Goal: Communication & Community: Answer question/provide support

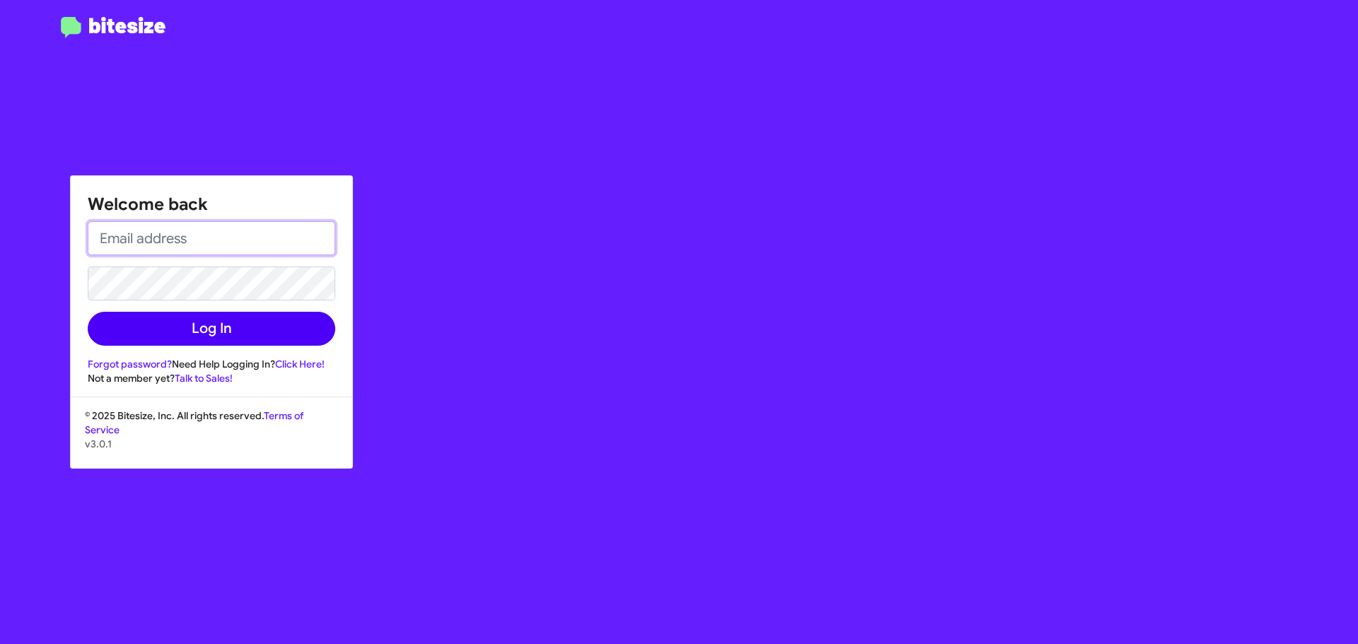
type input "[EMAIL_ADDRESS][DOMAIN_NAME]"
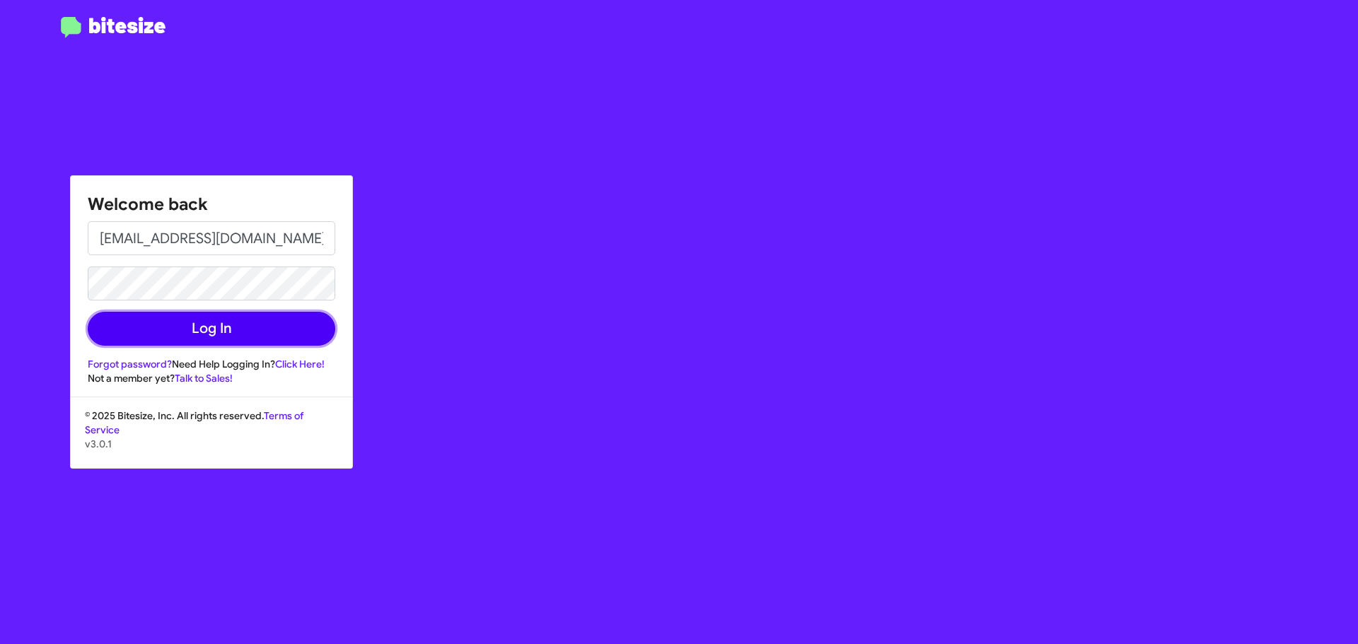
click at [191, 331] on button "Log In" at bounding box center [212, 329] width 248 height 34
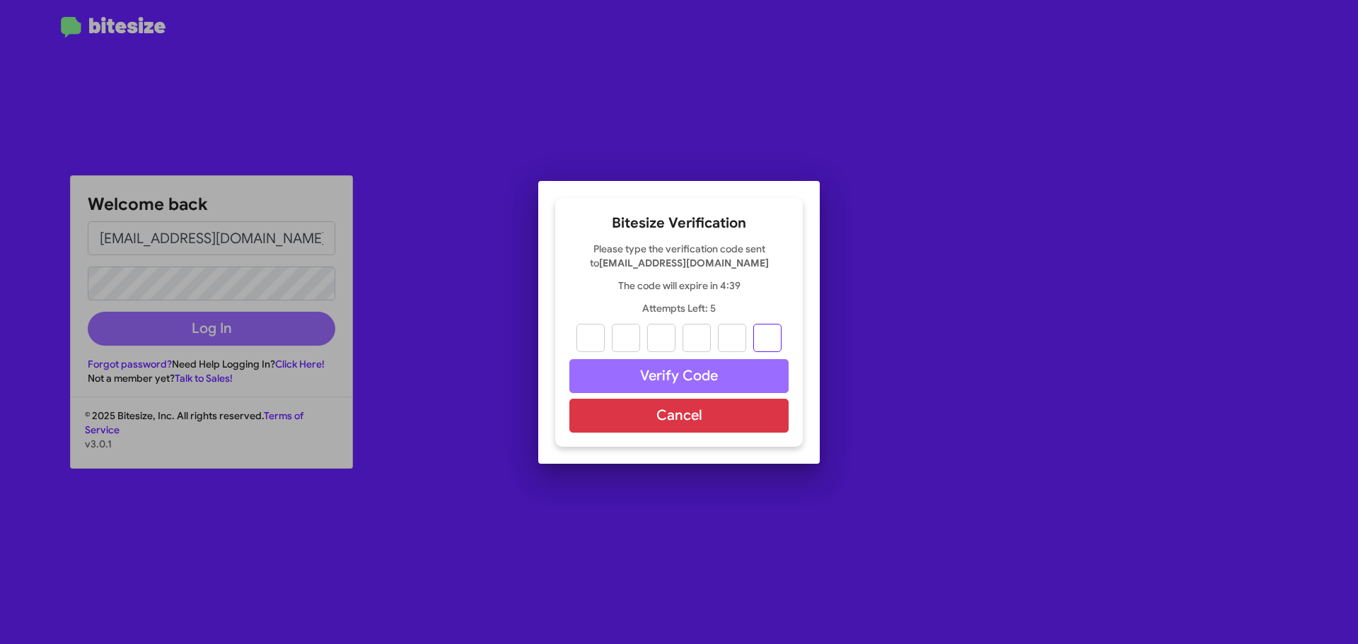
paste input "7"
type input "6"
type input "4"
type input "6"
type input "2"
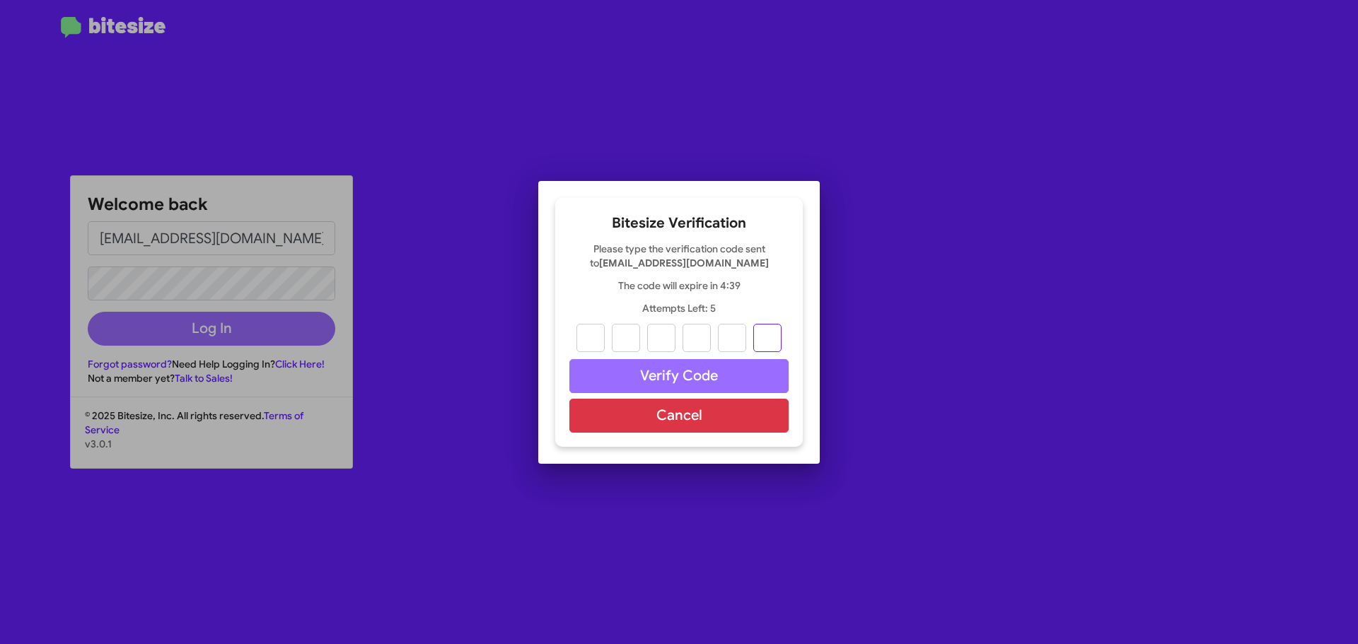
type input "0"
type input "7"
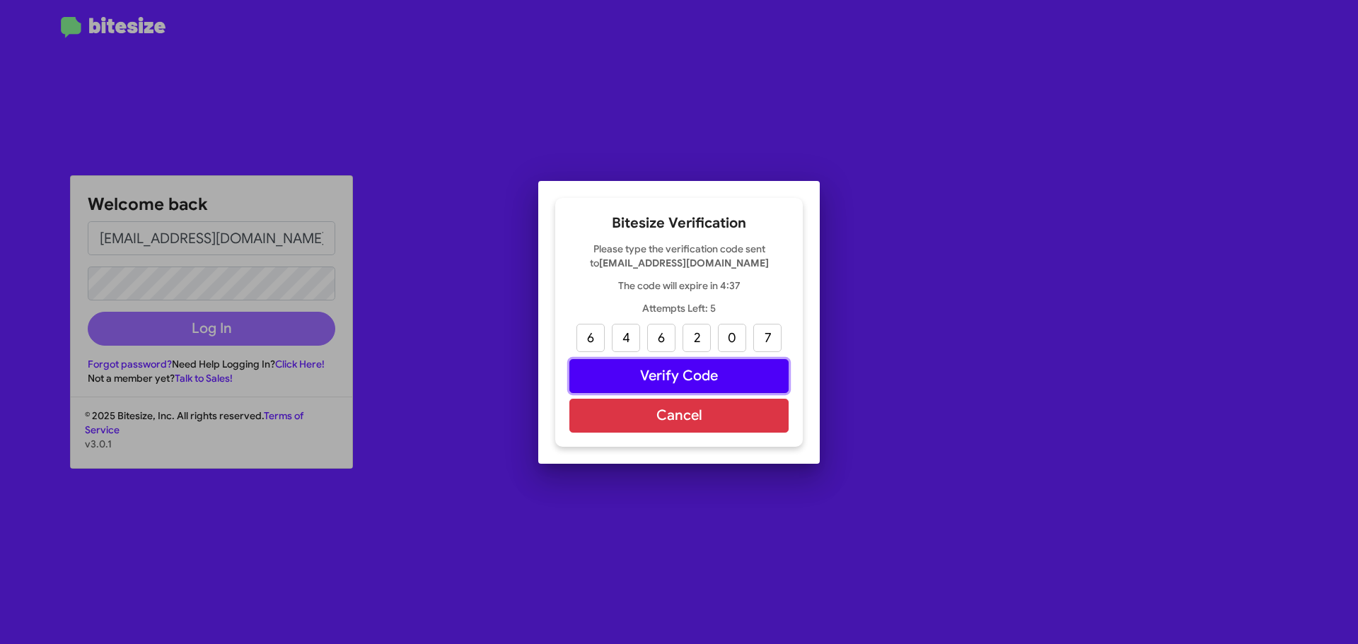
click at [629, 383] on button "Verify Code" at bounding box center [678, 376] width 219 height 34
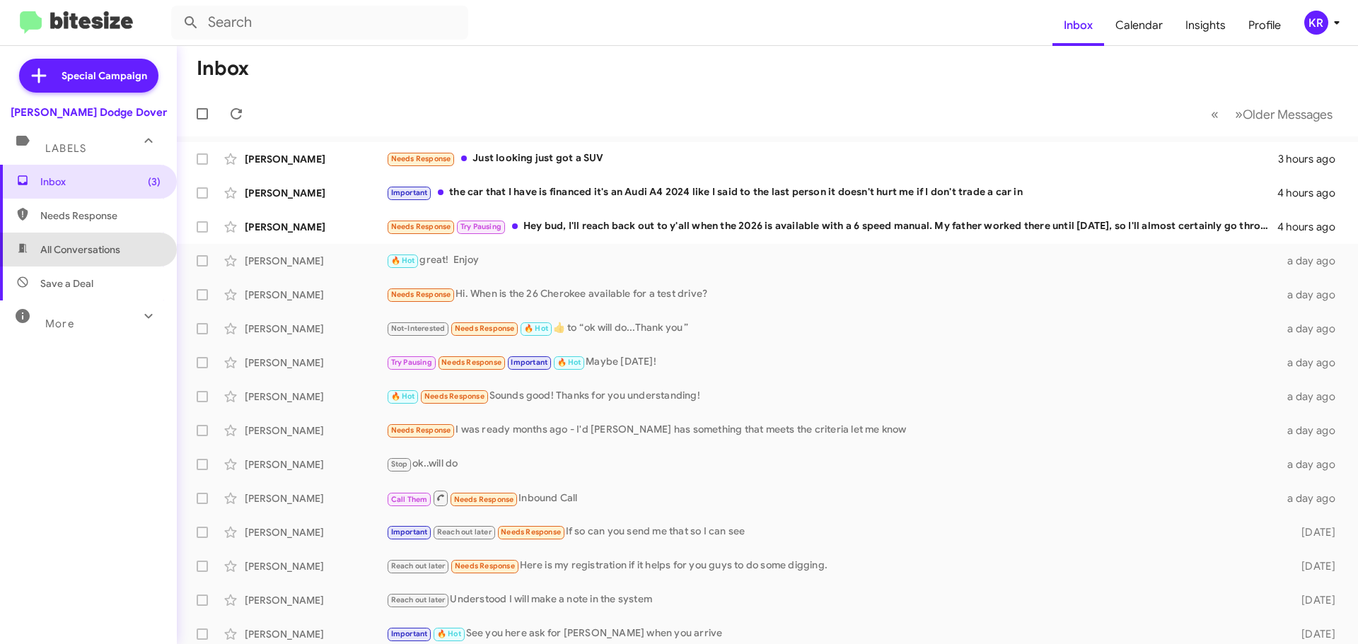
click at [101, 247] on span "All Conversations" at bounding box center [80, 250] width 80 height 14
type input "in:all-conversations"
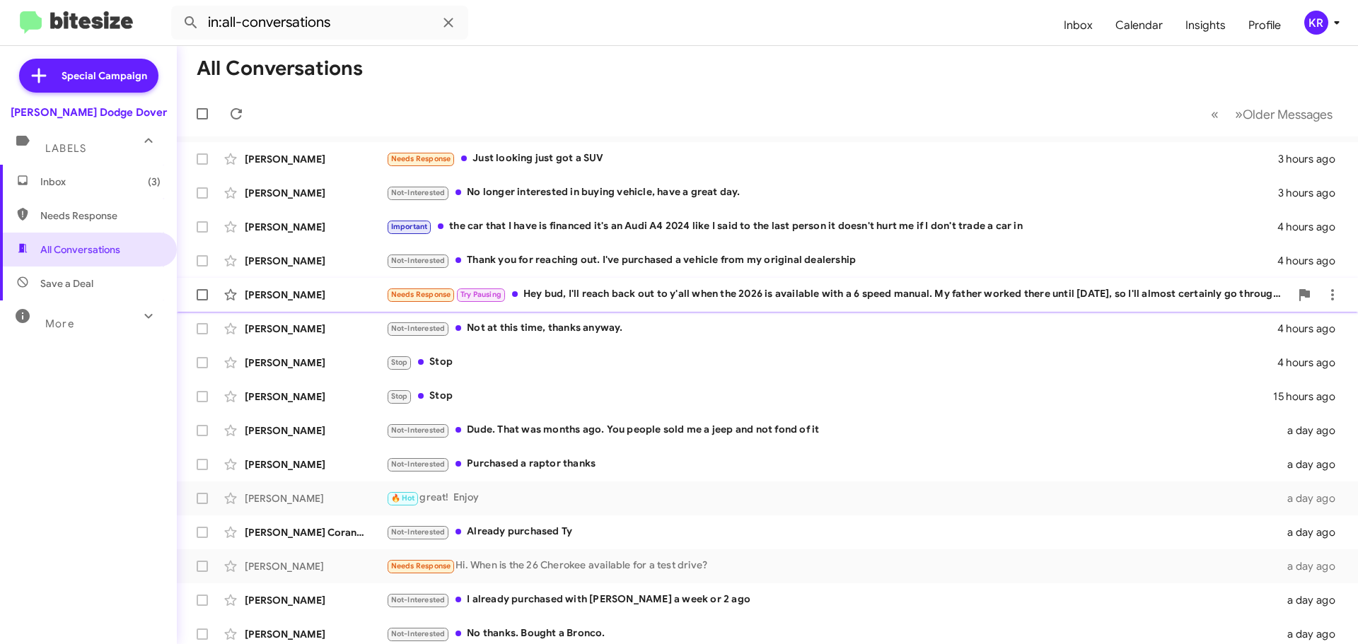
click at [588, 296] on div "Needs Response Try Pausing Hey bud, I'll reach back out to y'all when the 2026 …" at bounding box center [838, 294] width 904 height 16
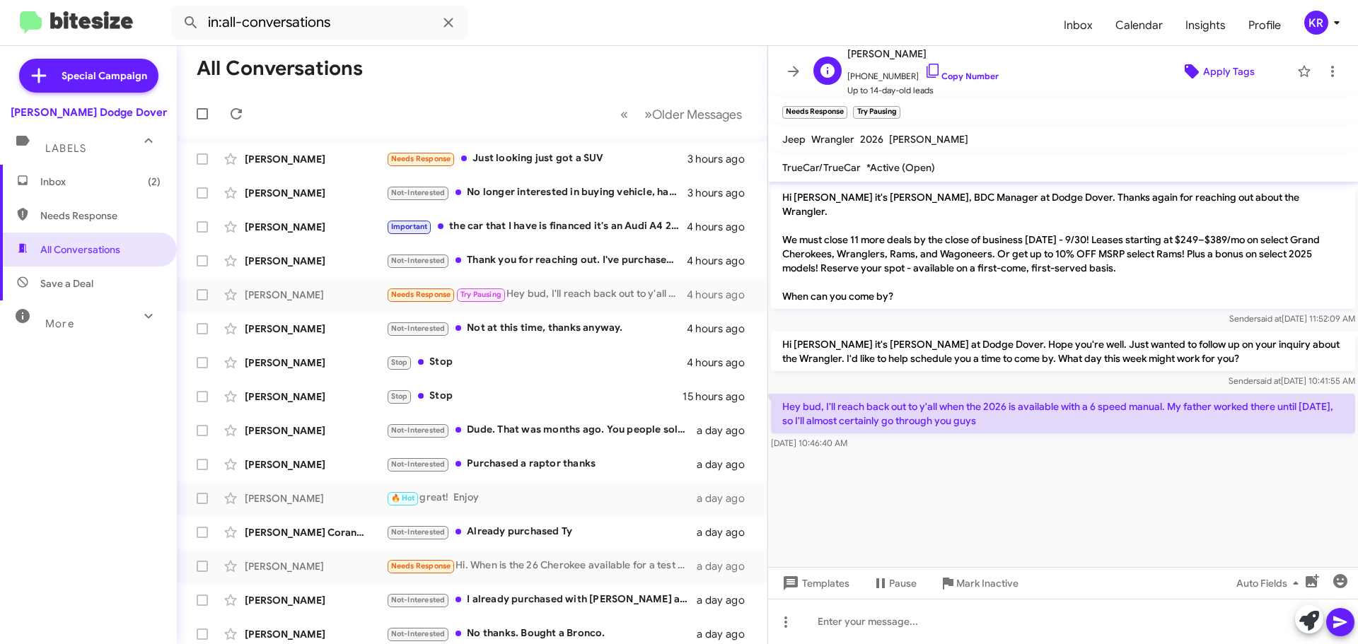
click at [1216, 72] on span "Apply Tags" at bounding box center [1229, 71] width 52 height 25
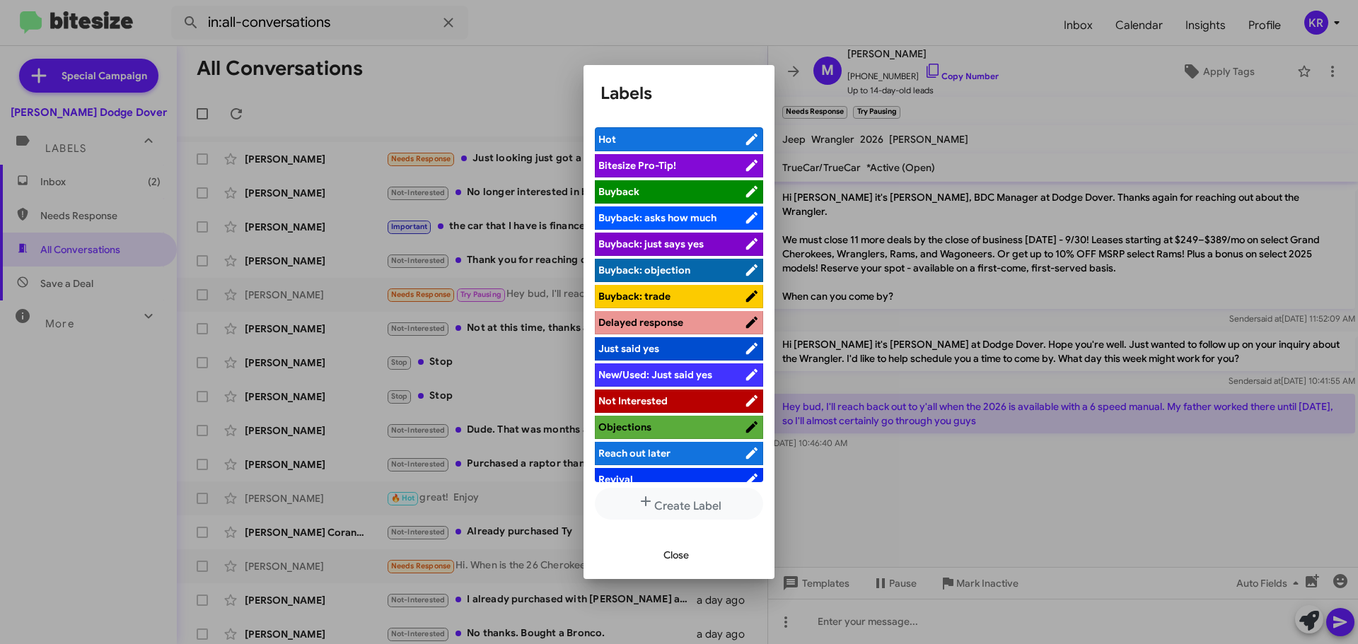
click at [657, 395] on span "Not Interested" at bounding box center [632, 401] width 69 height 13
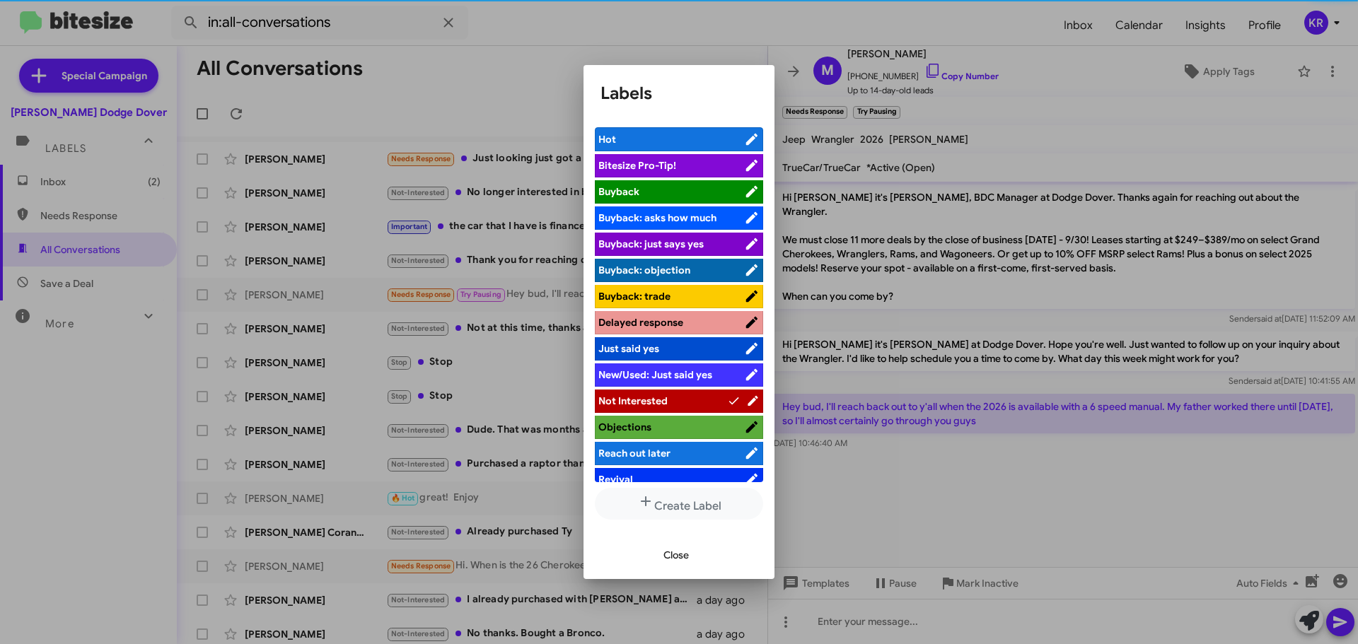
click at [680, 554] on span "Close" at bounding box center [675, 554] width 25 height 25
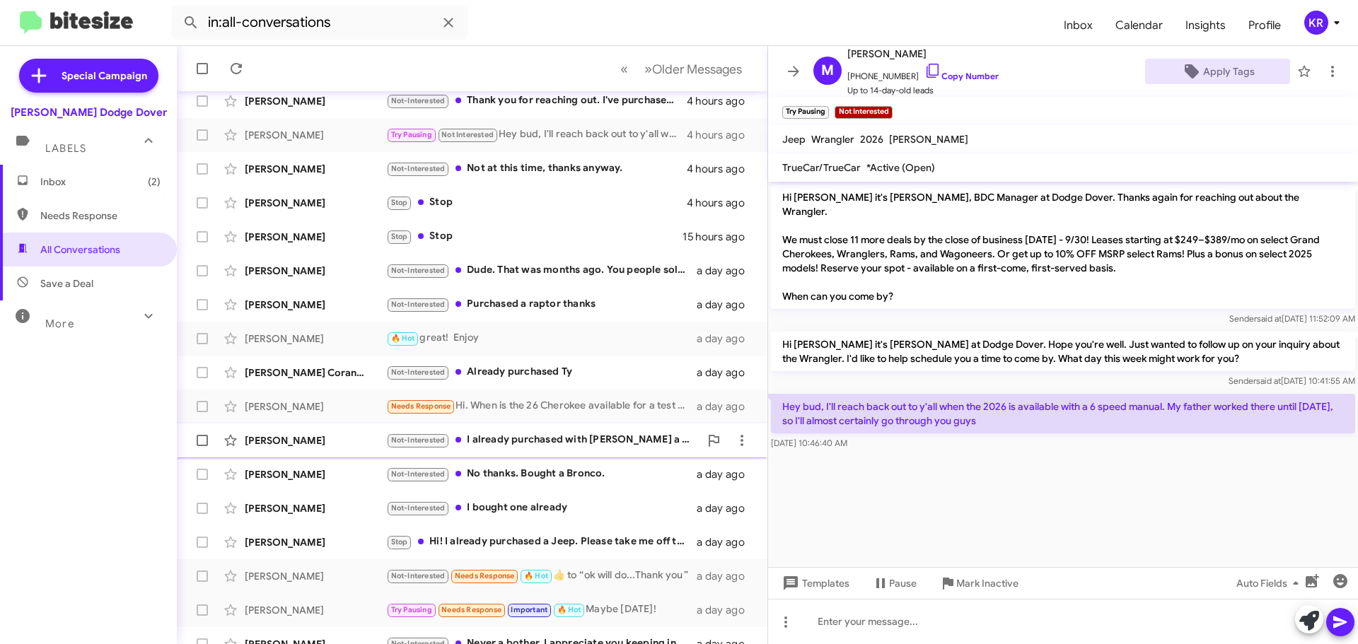
scroll to position [177, 0]
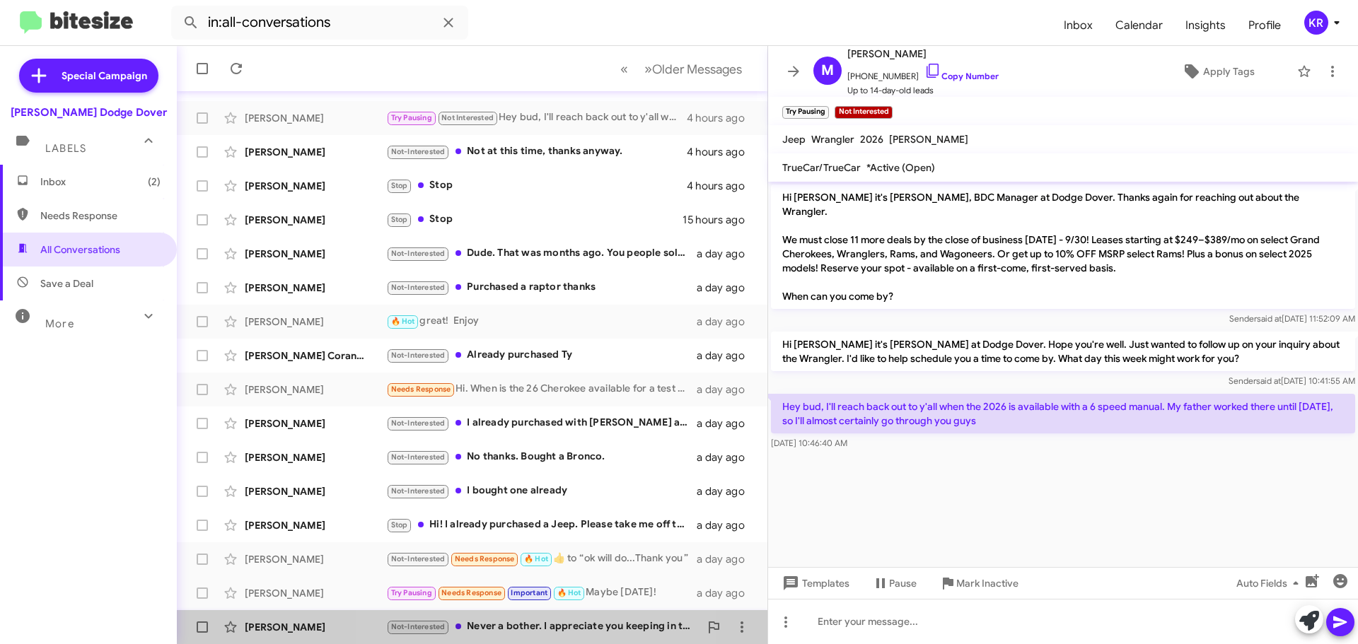
click at [523, 625] on div "Not-Interested Never a bother. I appreciate you keeping in touch actually." at bounding box center [542, 627] width 313 height 16
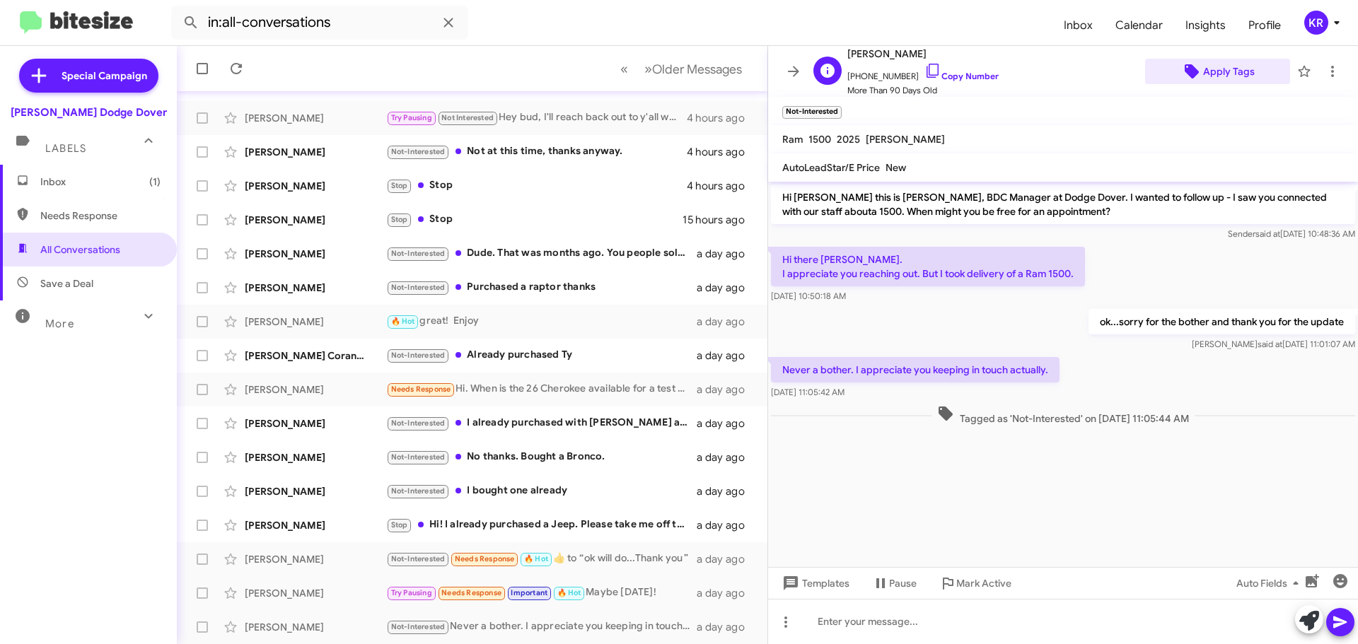
click at [1211, 69] on span "Apply Tags" at bounding box center [1229, 71] width 52 height 25
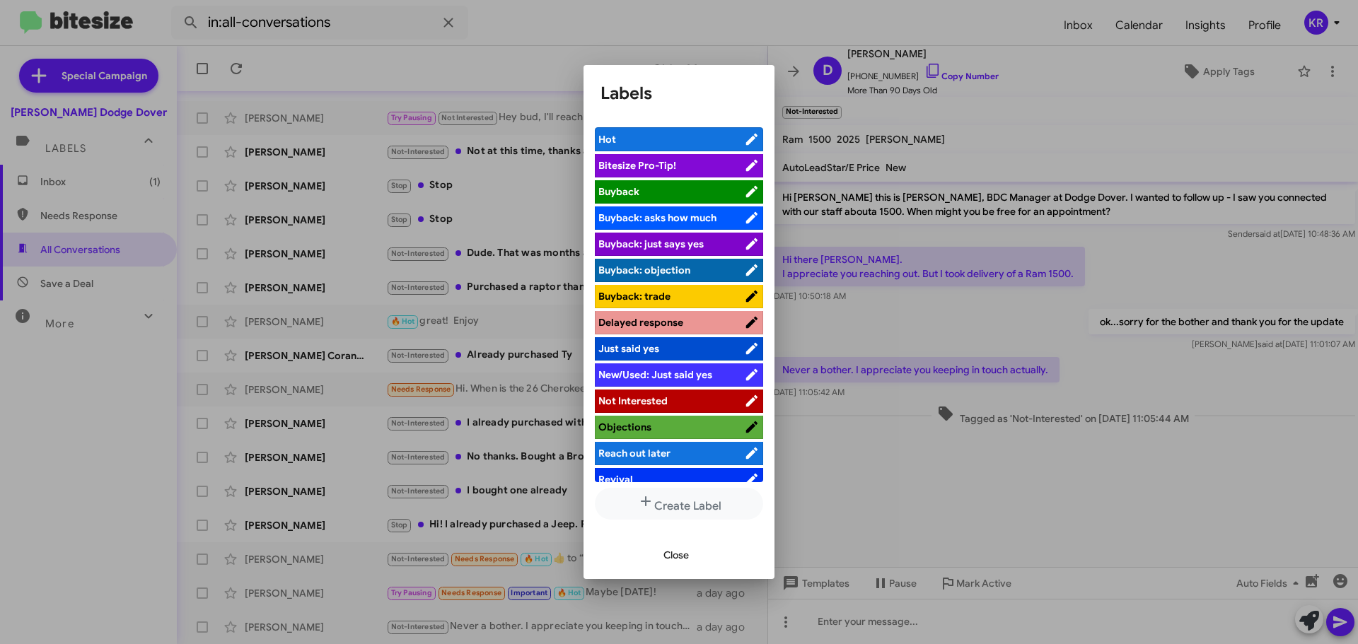
click at [677, 397] on span "Not Interested" at bounding box center [671, 401] width 146 height 14
click at [668, 561] on span "Close" at bounding box center [675, 554] width 25 height 25
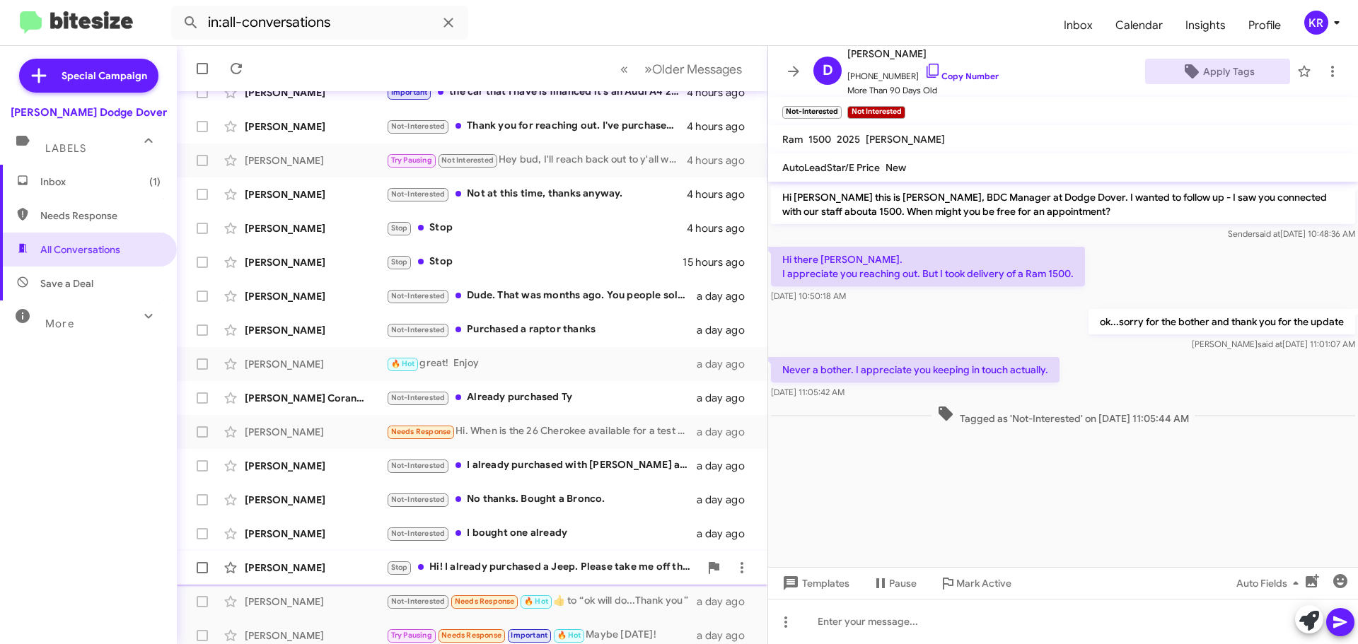
scroll to position [177, 0]
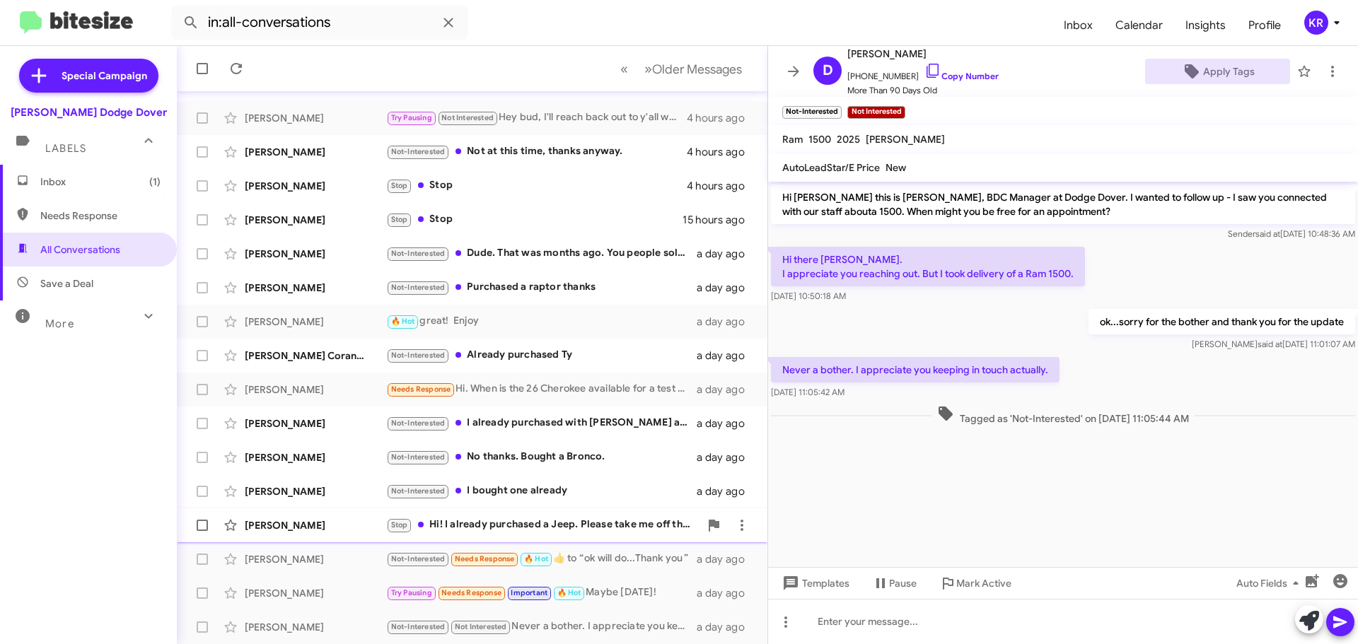
click at [515, 528] on div "Stop Hi! I already purchased a Jeep. Please take me off the list. Thank you" at bounding box center [542, 525] width 313 height 16
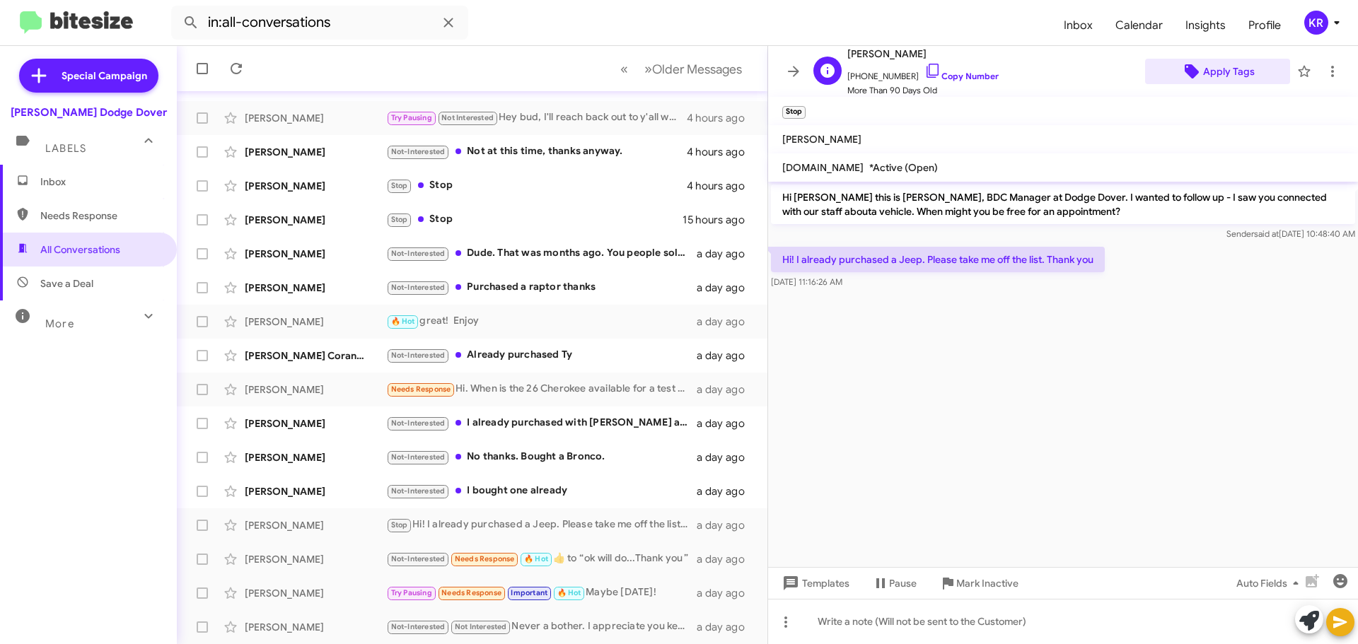
click at [1235, 78] on span "Apply Tags" at bounding box center [1229, 71] width 52 height 25
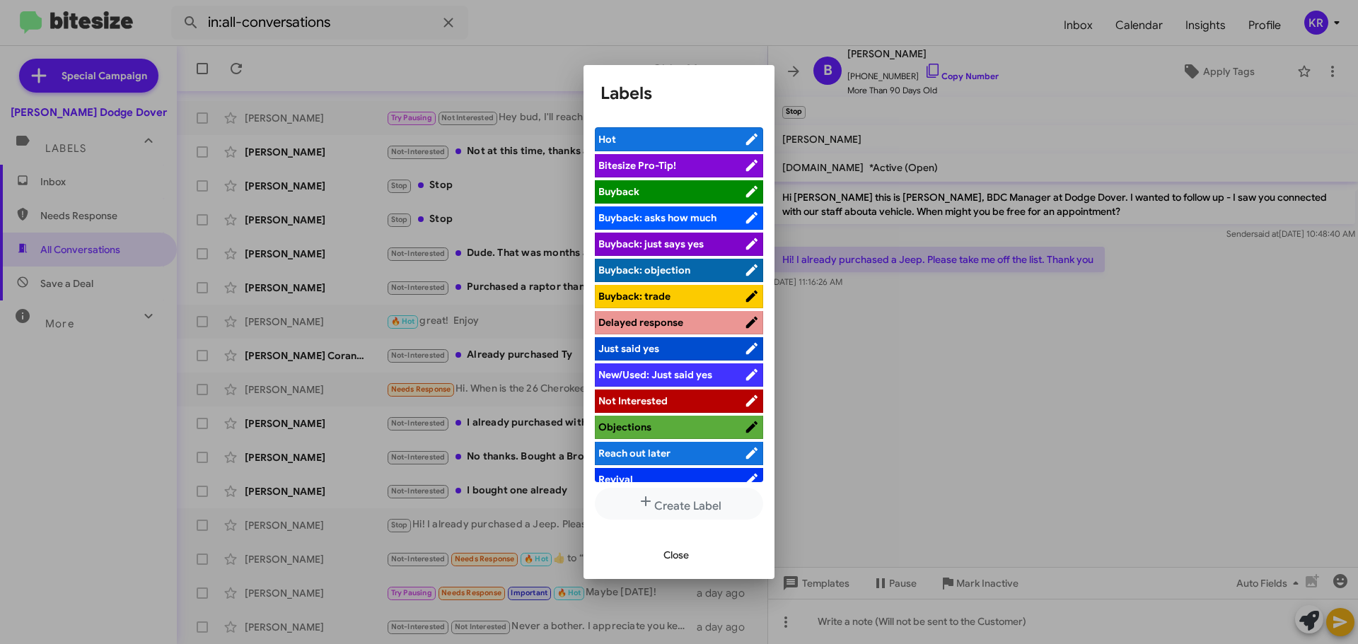
click at [670, 397] on span "Not Interested" at bounding box center [671, 401] width 146 height 14
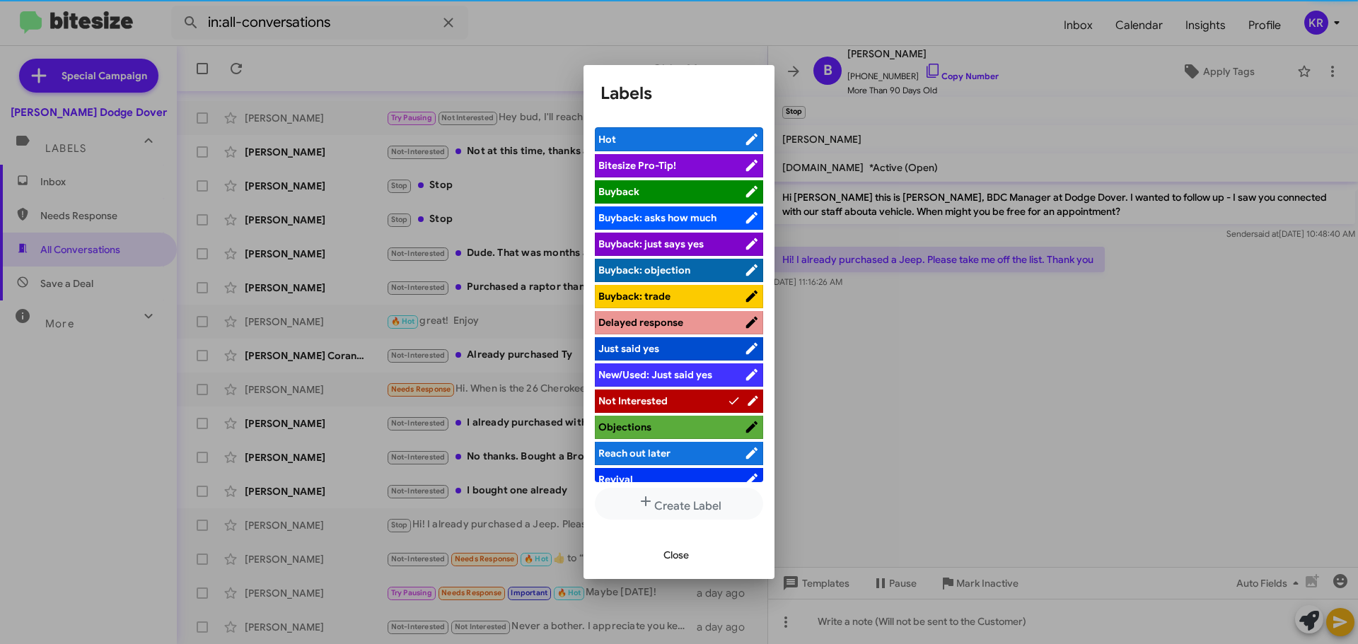
click at [669, 550] on span "Close" at bounding box center [675, 554] width 25 height 25
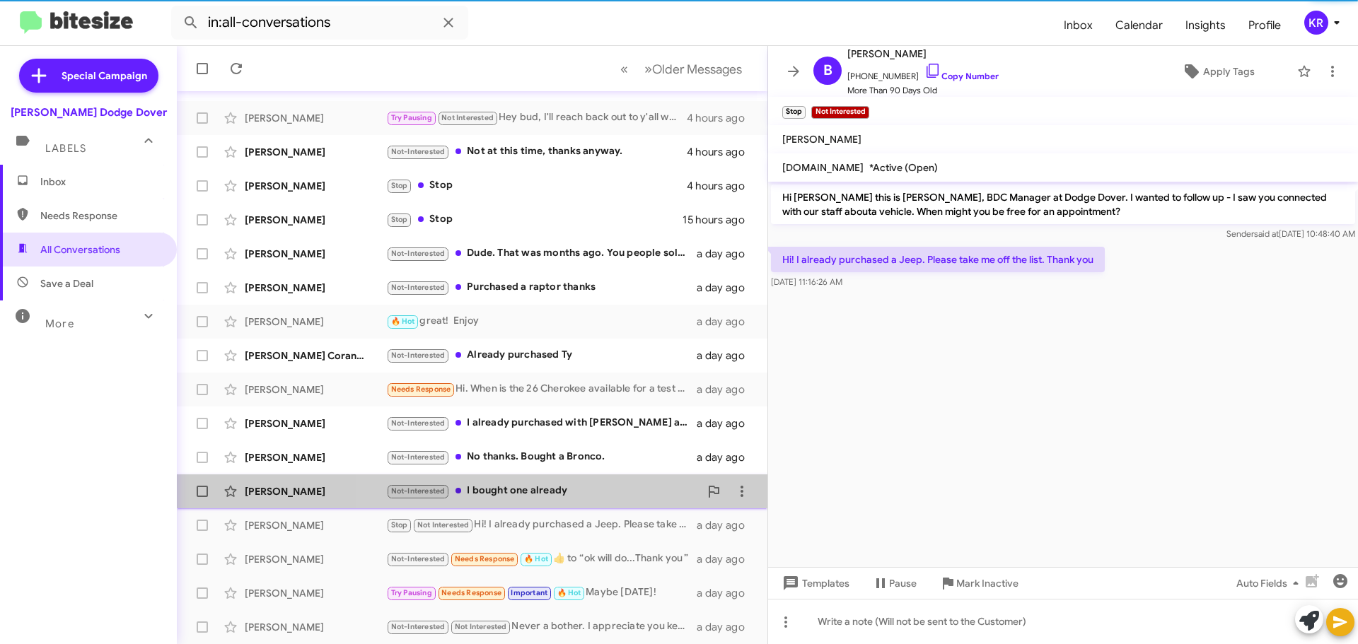
click at [559, 489] on div "Not-Interested I bought one already" at bounding box center [542, 491] width 313 height 16
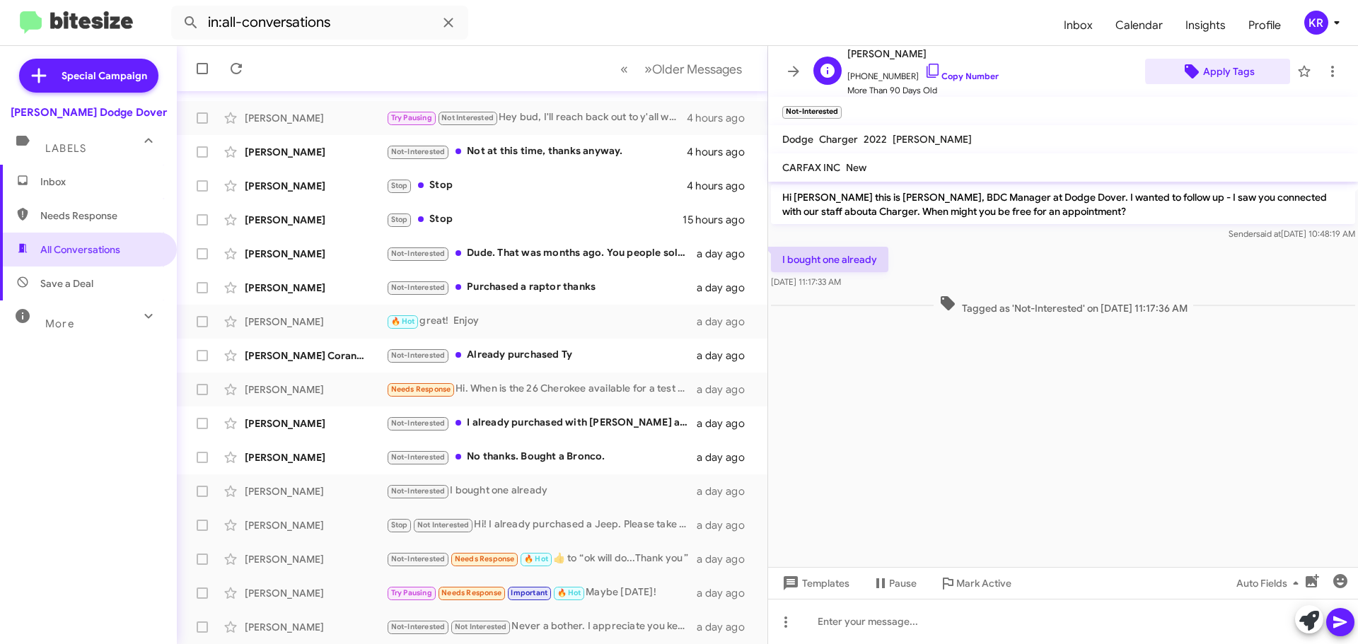
click at [1231, 69] on span "Apply Tags" at bounding box center [1229, 71] width 52 height 25
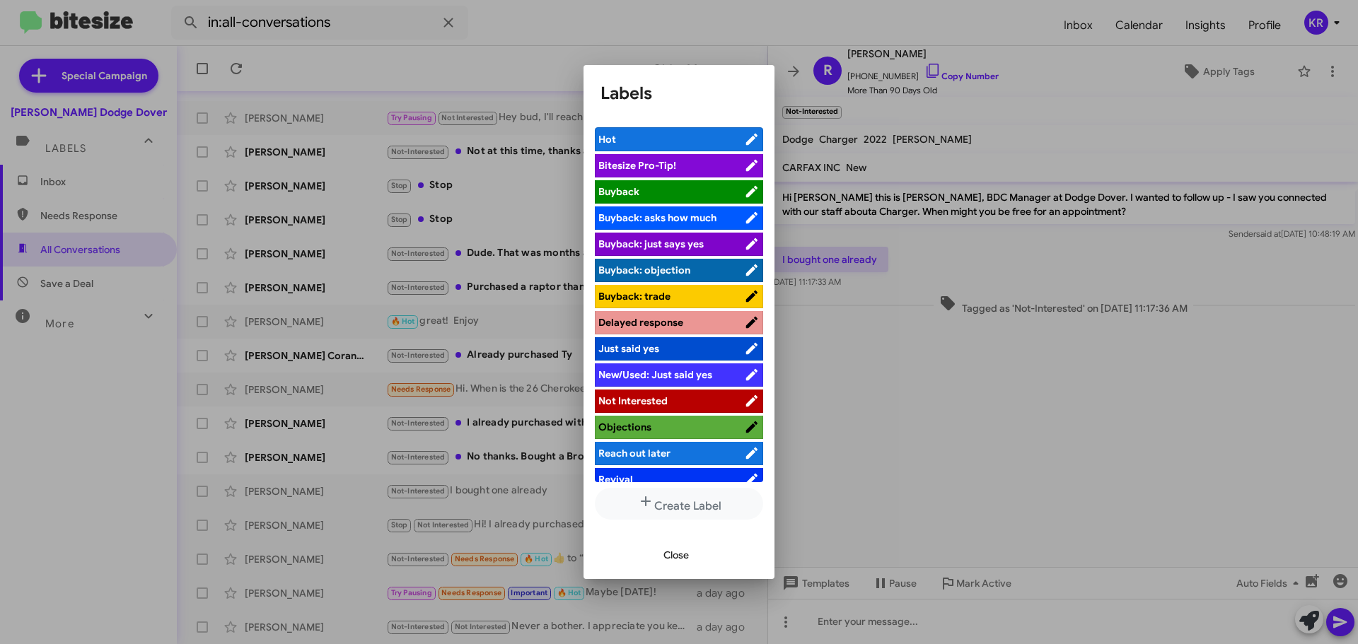
click at [656, 397] on span "Not Interested" at bounding box center [632, 401] width 69 height 13
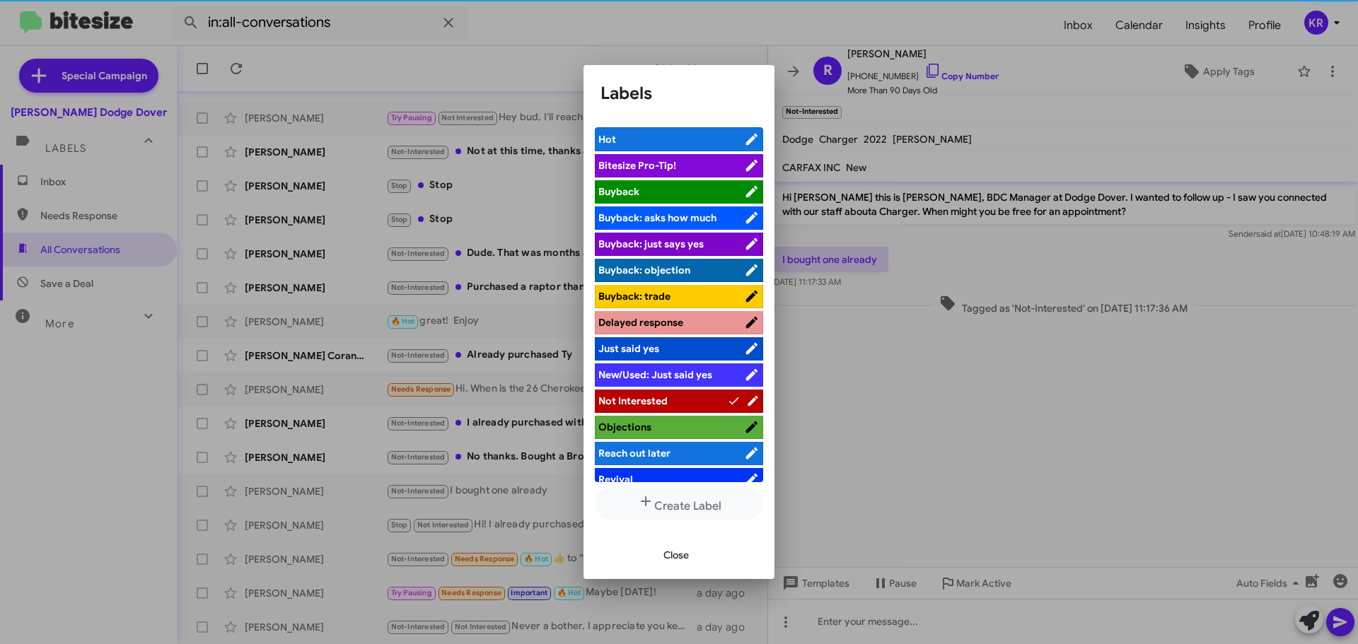
click at [676, 557] on span "Close" at bounding box center [675, 554] width 25 height 25
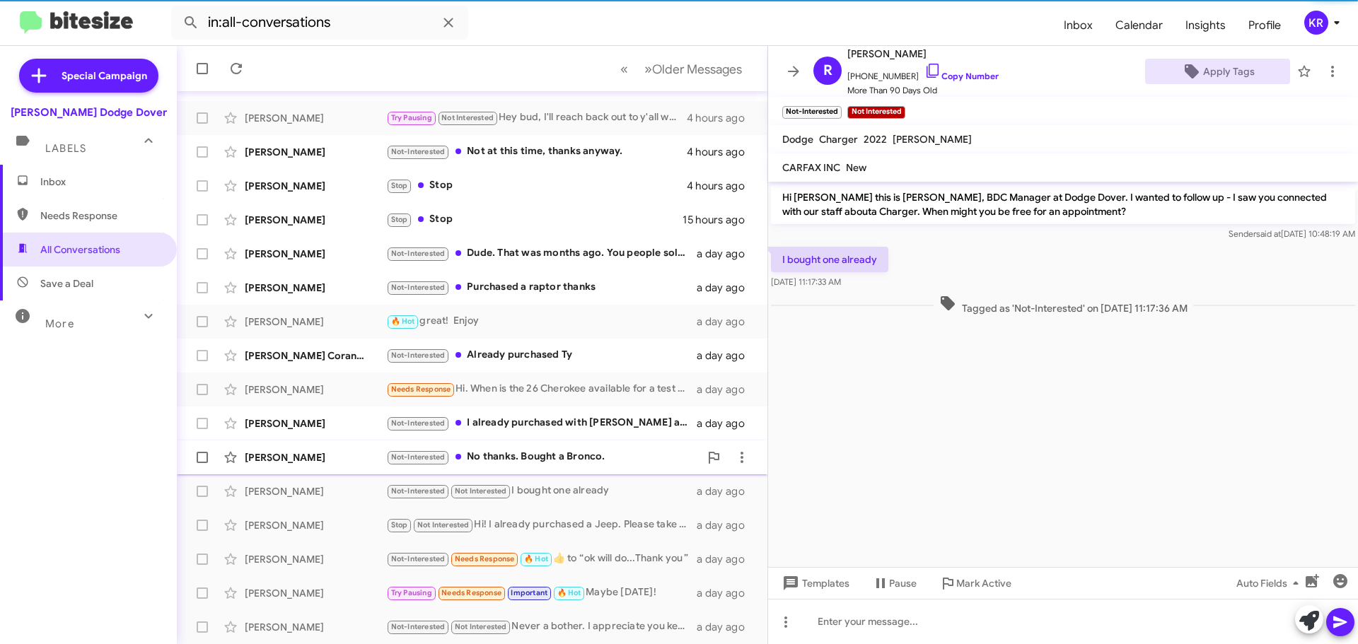
click at [609, 463] on div "Not-Interested No thanks. Bought a Bronco." at bounding box center [542, 457] width 313 height 16
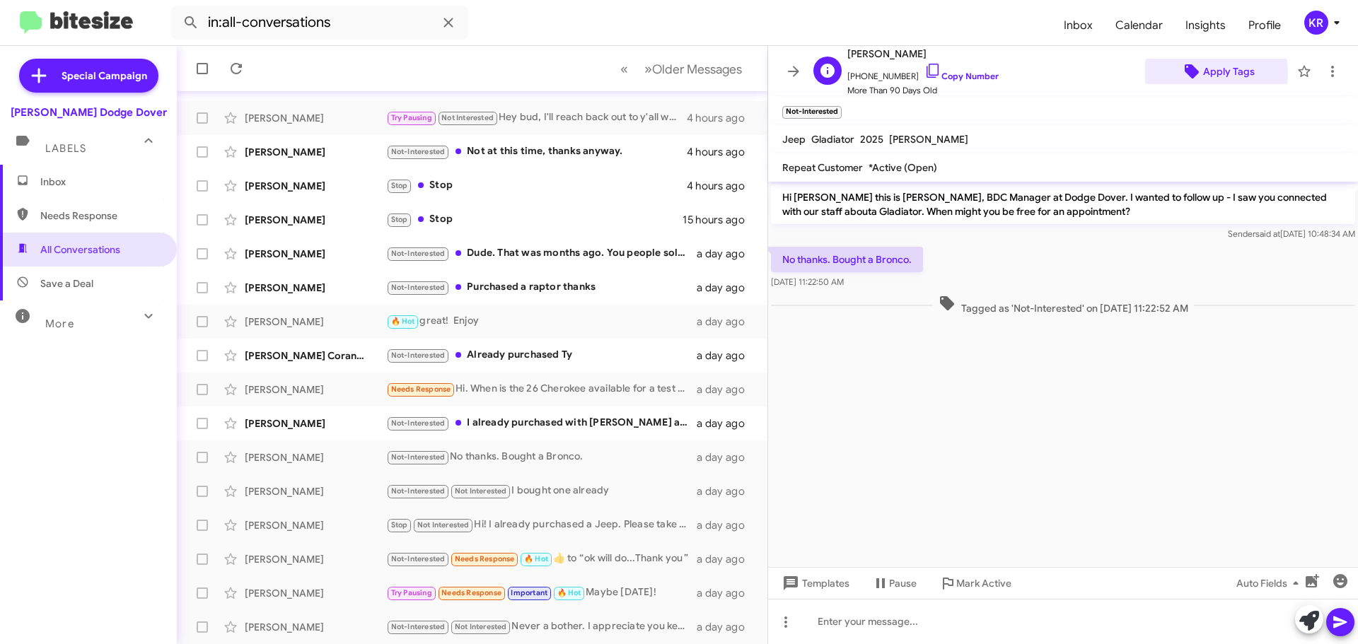
click at [1204, 73] on span "Apply Tags" at bounding box center [1229, 71] width 52 height 25
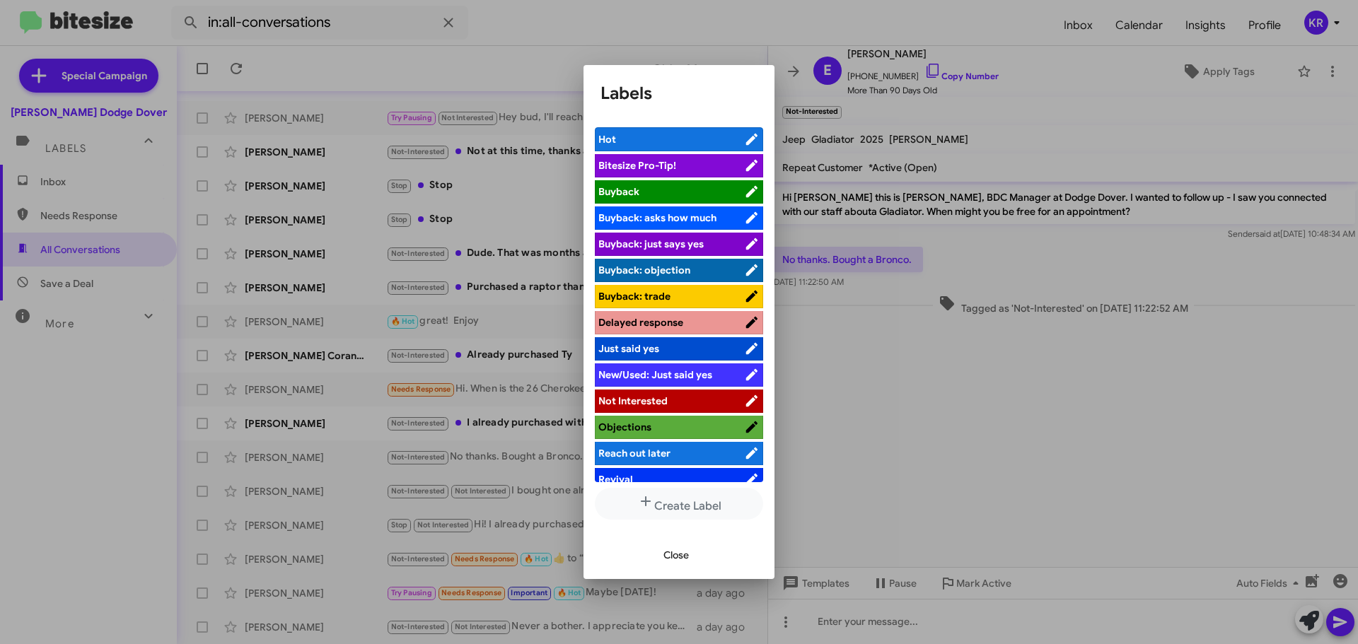
click at [624, 398] on span "Not Interested" at bounding box center [632, 401] width 69 height 13
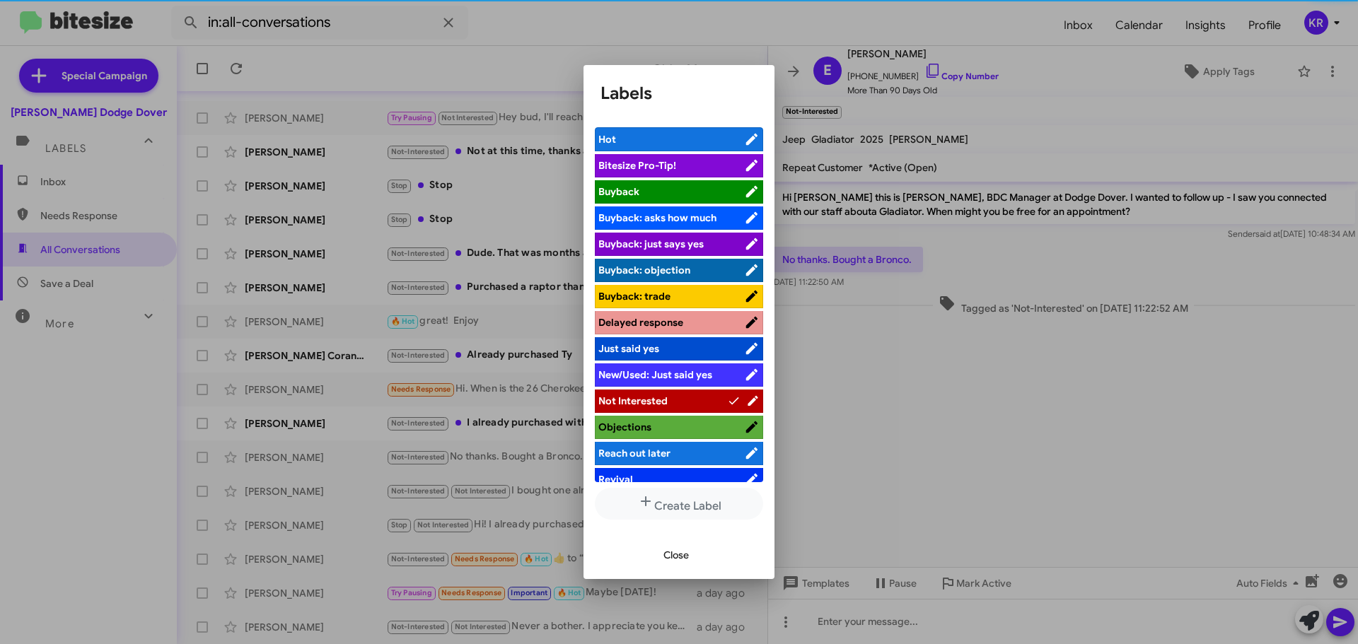
click at [680, 550] on span "Close" at bounding box center [675, 554] width 25 height 25
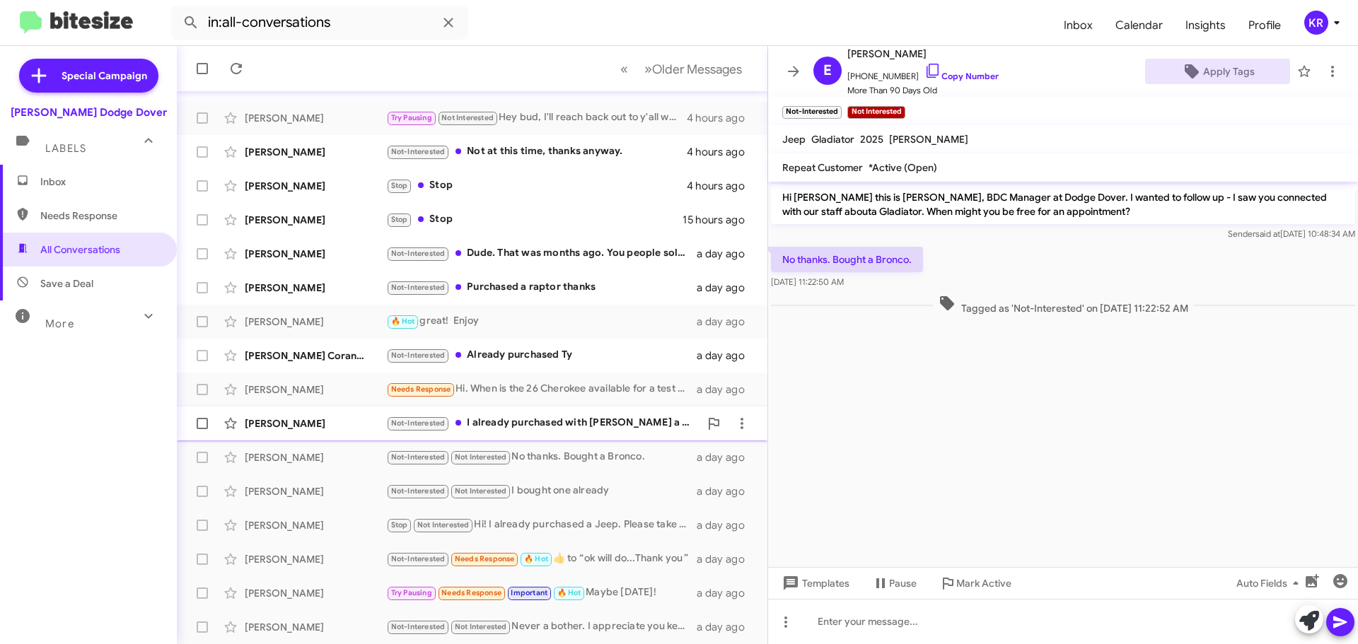
click at [566, 424] on div "Not-Interested I already purchased with [PERSON_NAME] a week or 2 ago" at bounding box center [542, 423] width 313 height 16
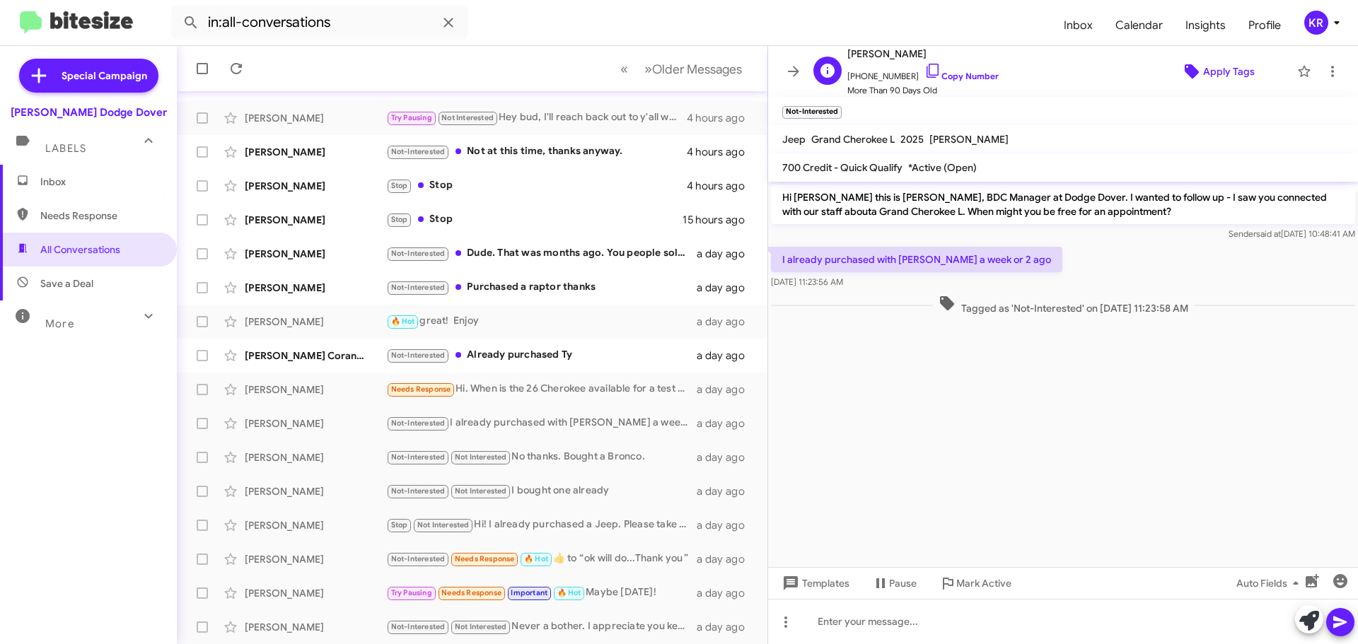
click at [1206, 79] on span "Apply Tags" at bounding box center [1229, 71] width 52 height 25
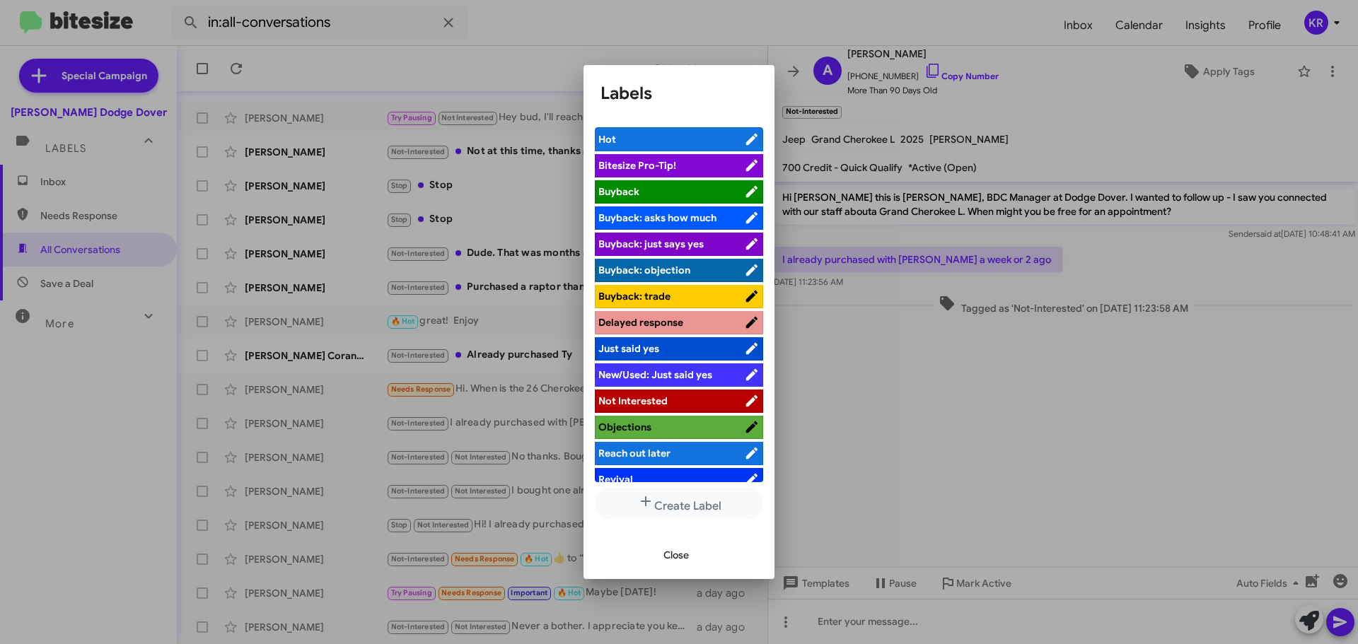
click at [659, 402] on span "Not Interested" at bounding box center [632, 401] width 69 height 13
click at [682, 560] on span "Close" at bounding box center [675, 554] width 25 height 25
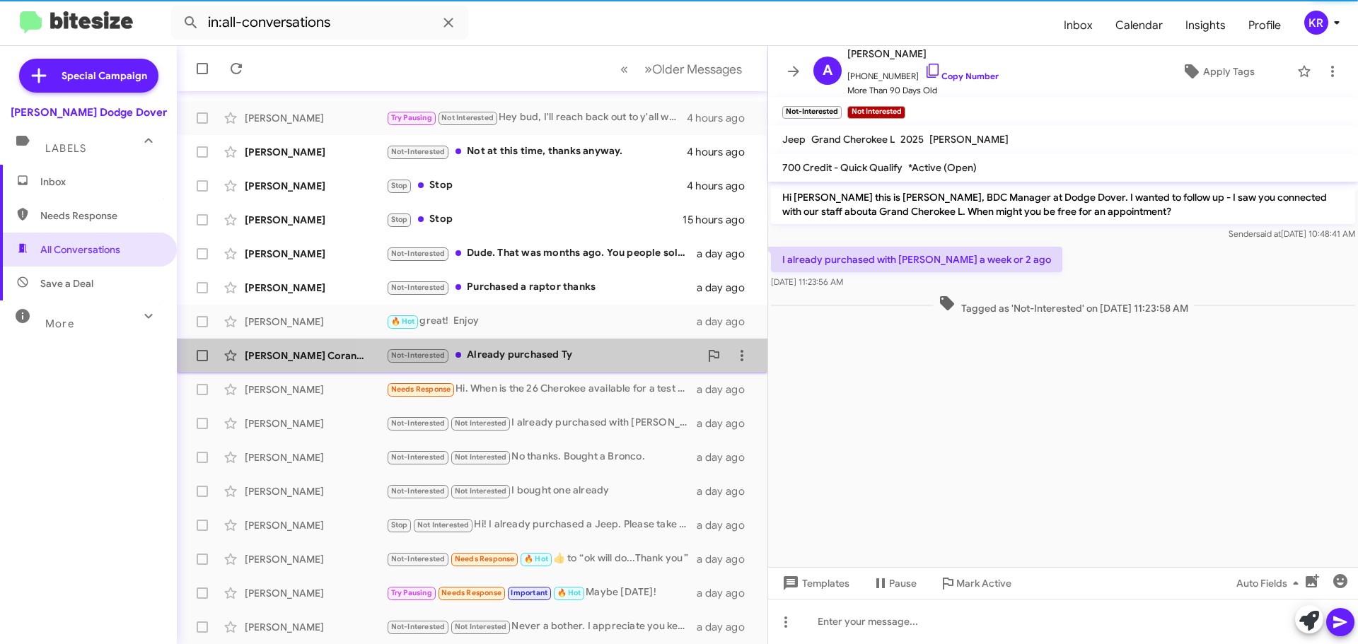
click at [593, 358] on div "Not-Interested Already purchased [PERSON_NAME]" at bounding box center [542, 355] width 313 height 16
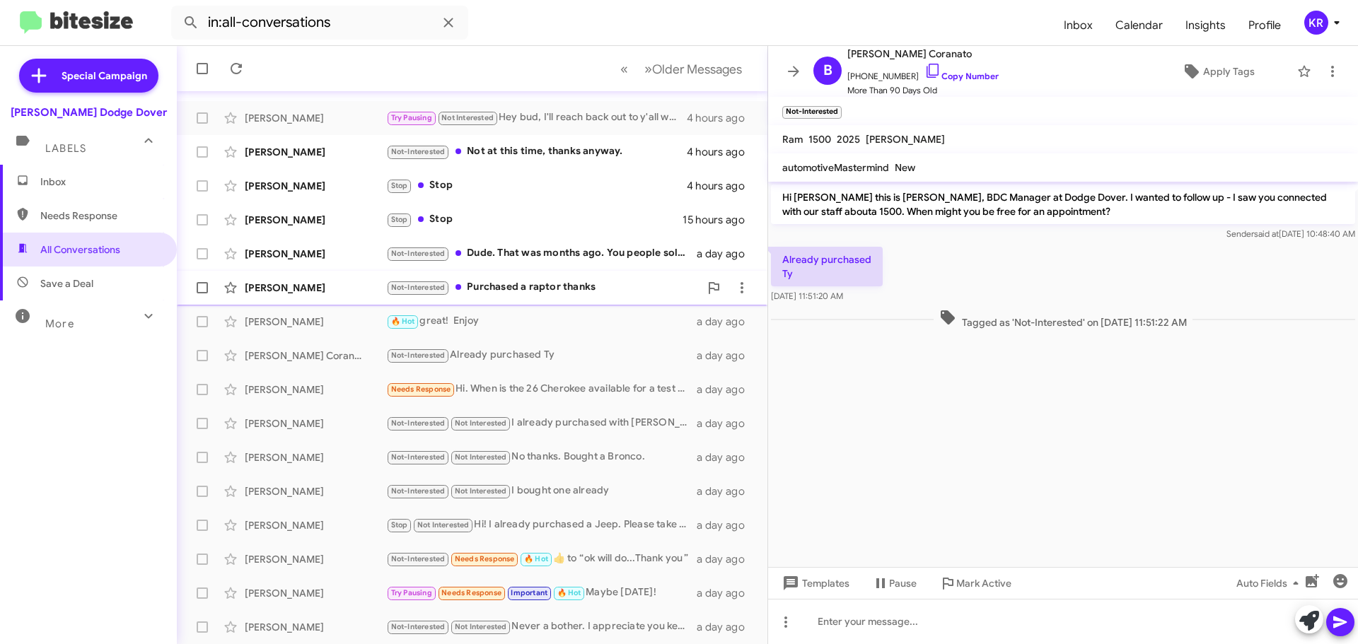
click at [504, 278] on div "[PERSON_NAME] Not-Interested Purchased a raptor thanks a day ago" at bounding box center [472, 288] width 568 height 28
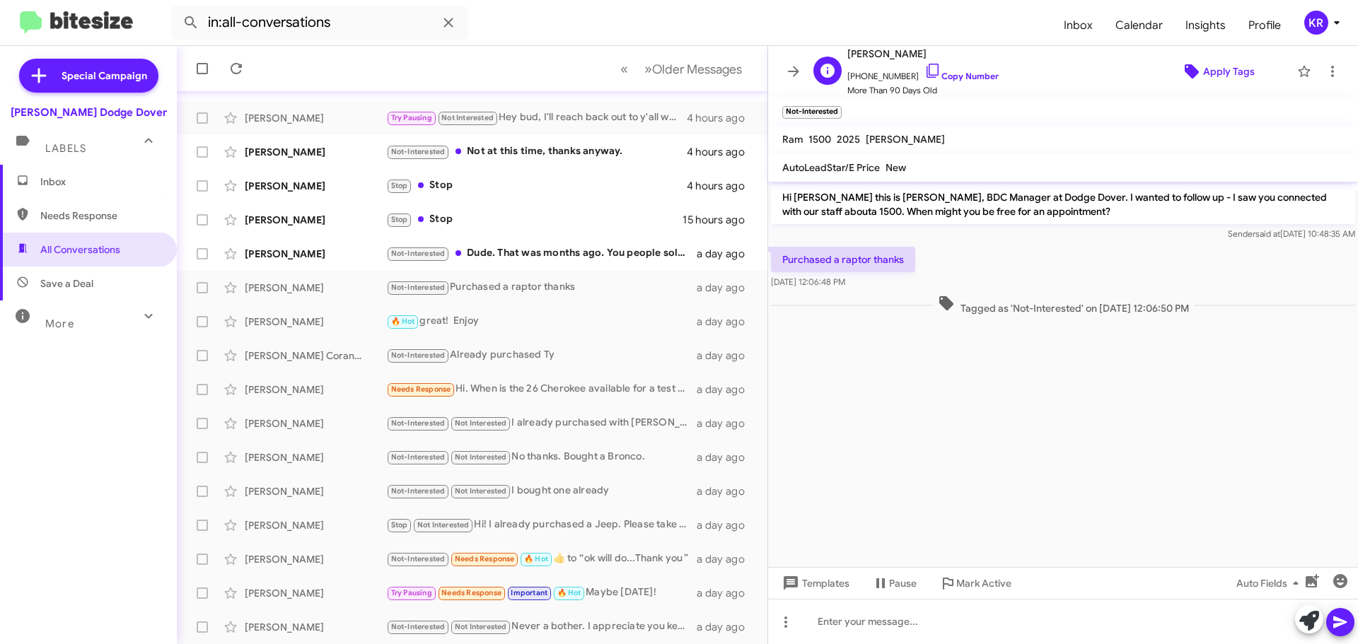
click at [1203, 74] on span "Apply Tags" at bounding box center [1229, 71] width 52 height 25
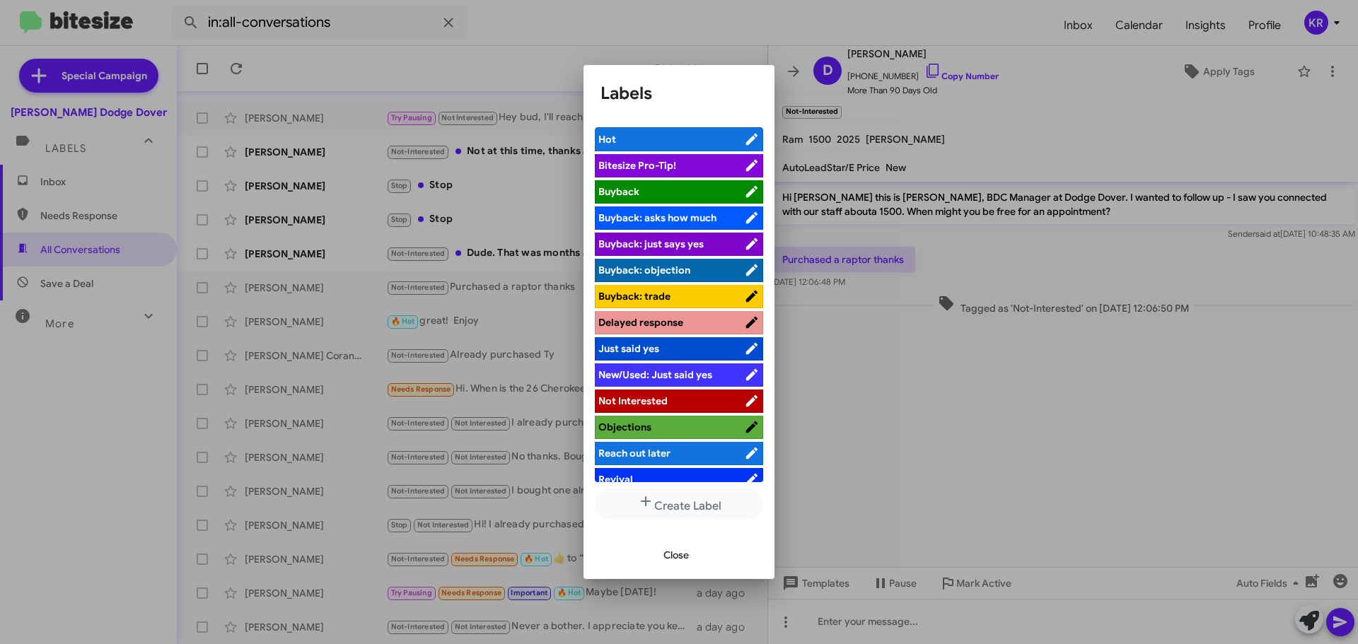
click at [627, 397] on span "Not Interested" at bounding box center [632, 401] width 69 height 13
click at [687, 555] on span "Close" at bounding box center [675, 554] width 25 height 25
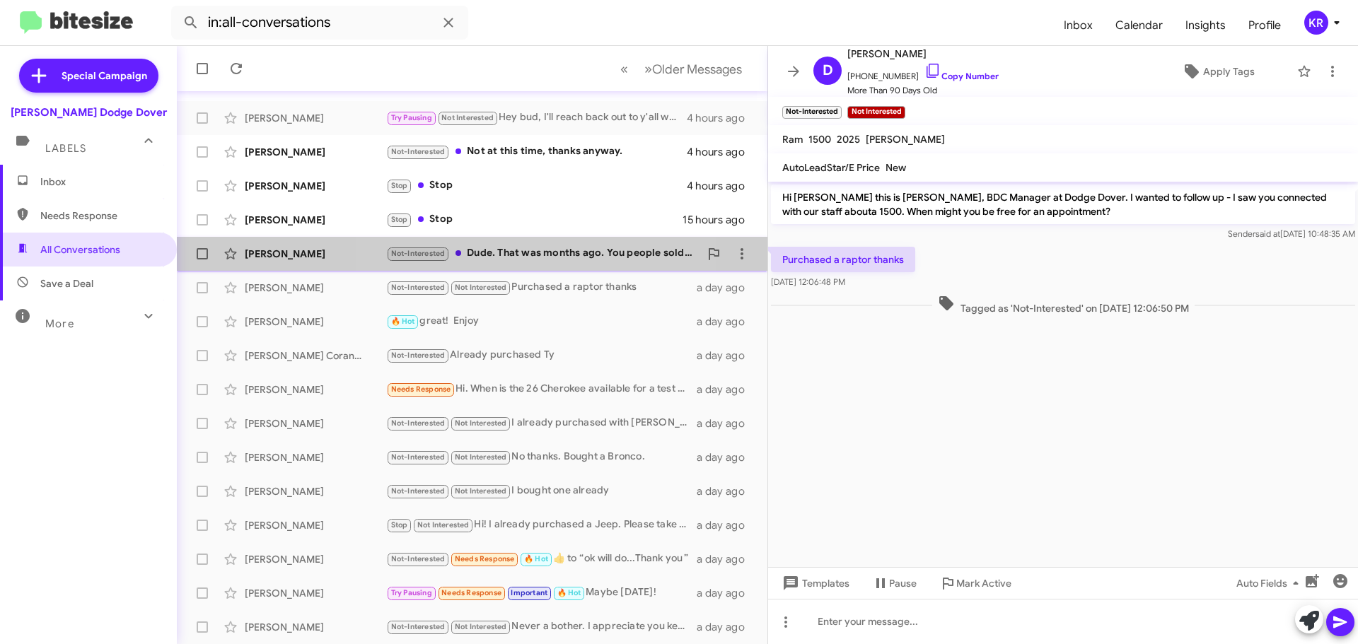
click at [491, 255] on div "Not-Interested Dude. That was months ago. You people sold me a jeep and not fon…" at bounding box center [542, 253] width 313 height 16
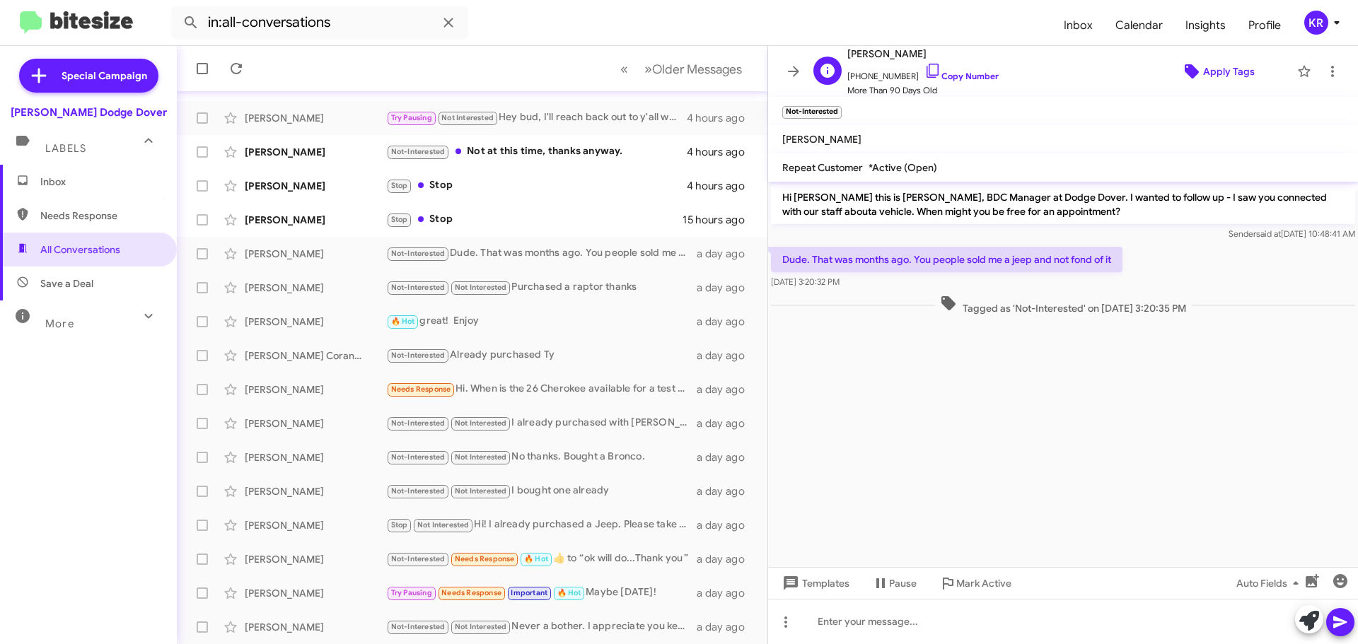
click at [1223, 81] on span "Apply Tags" at bounding box center [1229, 71] width 52 height 25
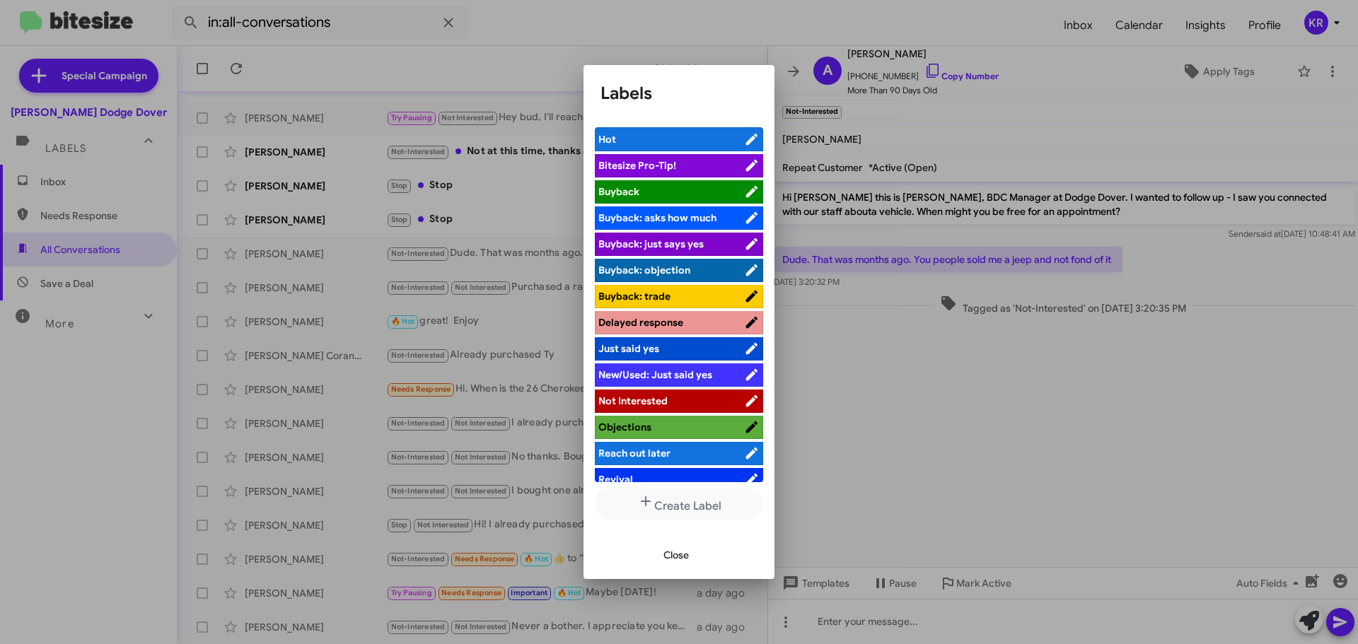
click at [641, 390] on li "Not Interested" at bounding box center [679, 401] width 168 height 23
click at [638, 394] on span "Not Interested" at bounding box center [671, 401] width 146 height 14
click at [669, 557] on span "Close" at bounding box center [675, 554] width 25 height 25
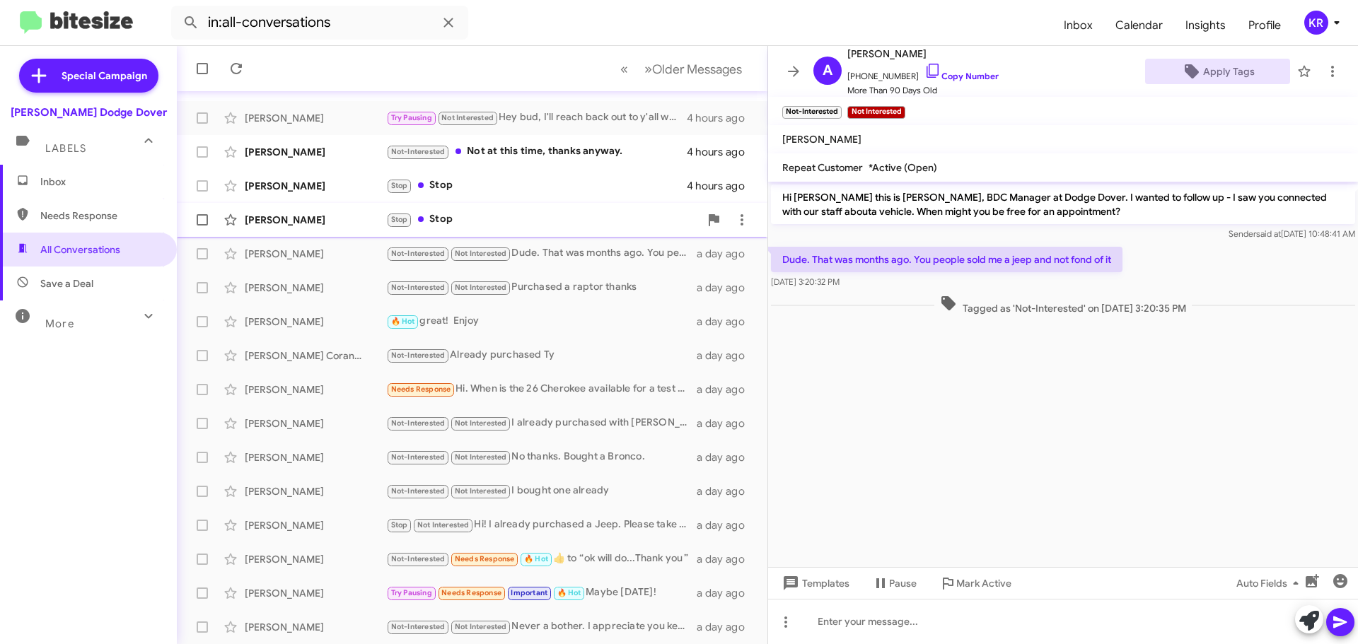
click at [525, 226] on div "Stop Stop" at bounding box center [542, 219] width 313 height 16
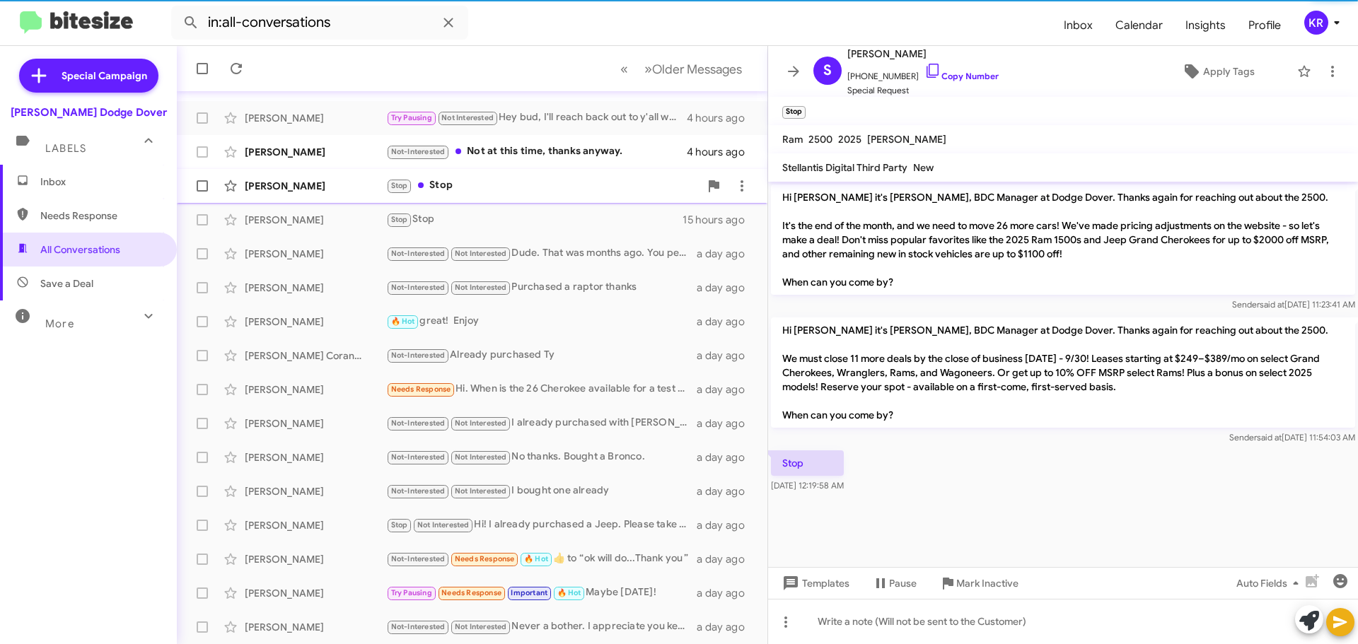
click at [497, 190] on div "Stop Stop" at bounding box center [542, 186] width 313 height 16
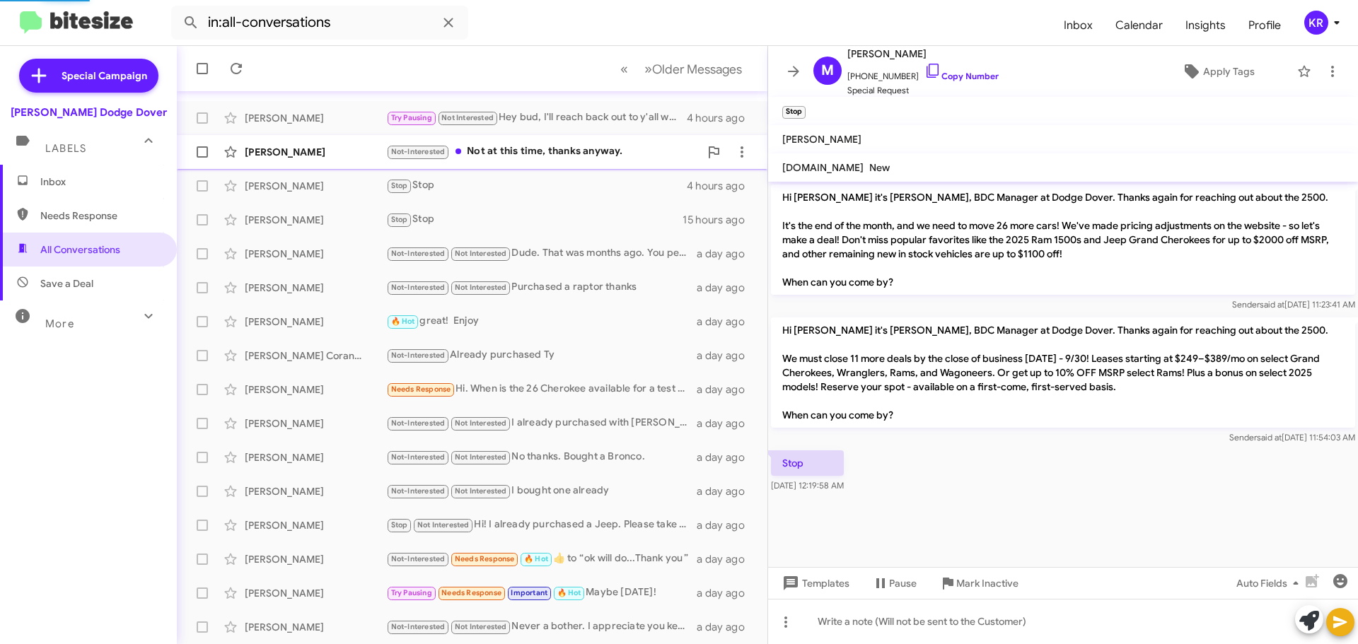
scroll to position [5, 0]
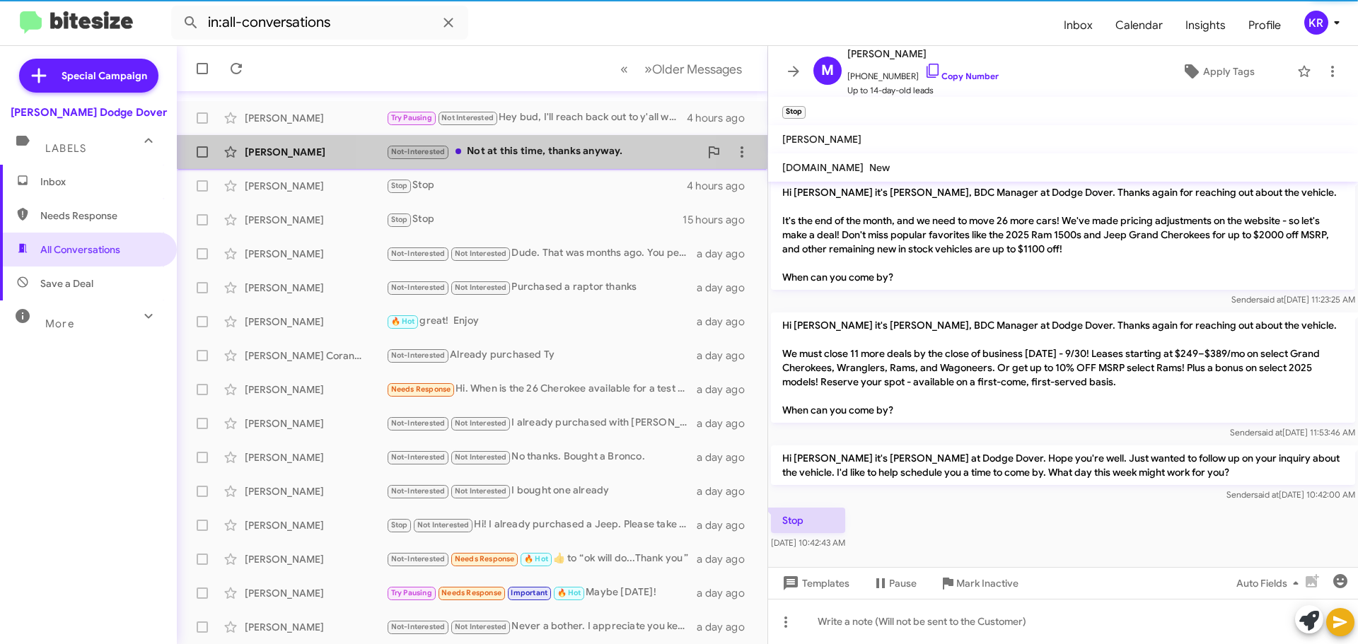
click at [527, 157] on div "Not-Interested Not at this time, thanks anyway." at bounding box center [542, 152] width 313 height 16
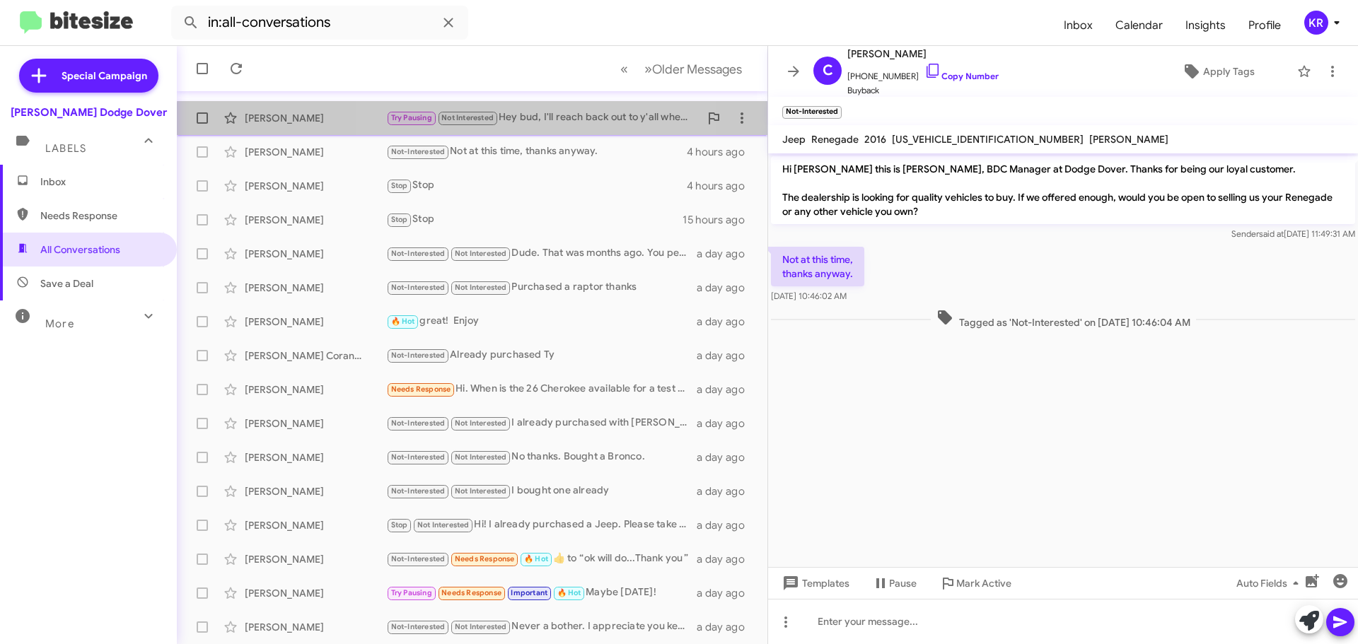
click at [529, 124] on div "Try Pausing Not Interested Hey bud, I'll reach back out to y'all when the 2026 …" at bounding box center [542, 118] width 313 height 16
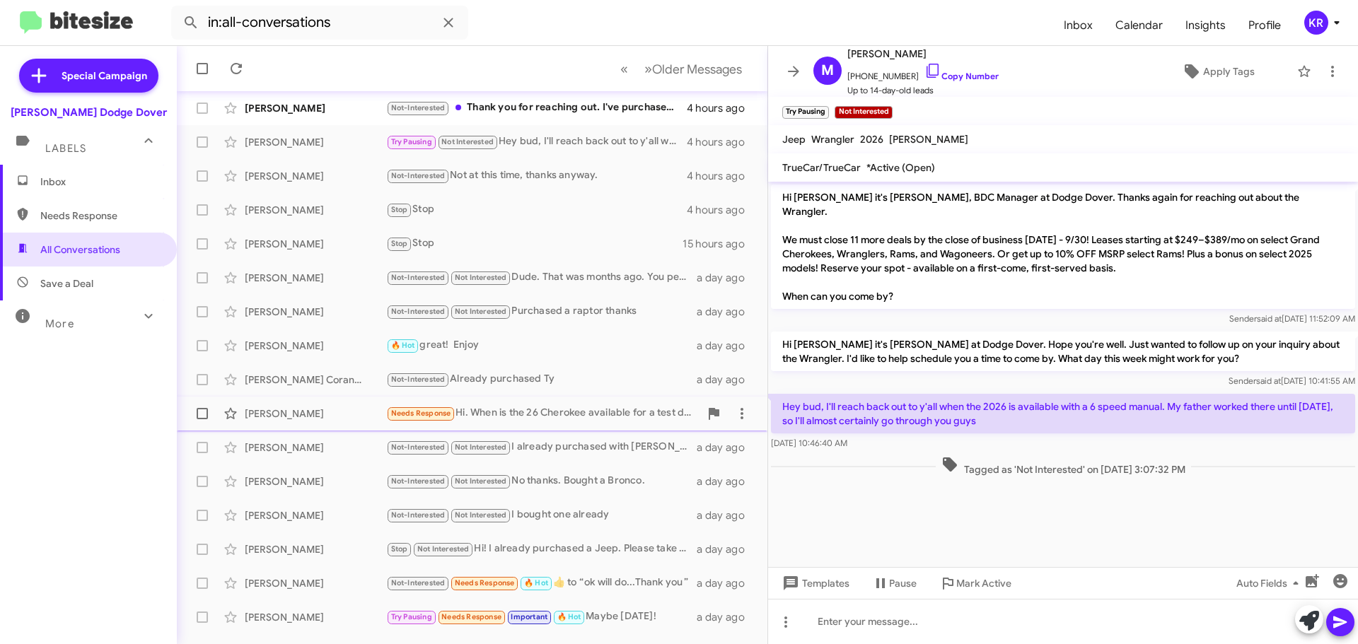
scroll to position [177, 0]
